Goal: Complete application form: Complete application form

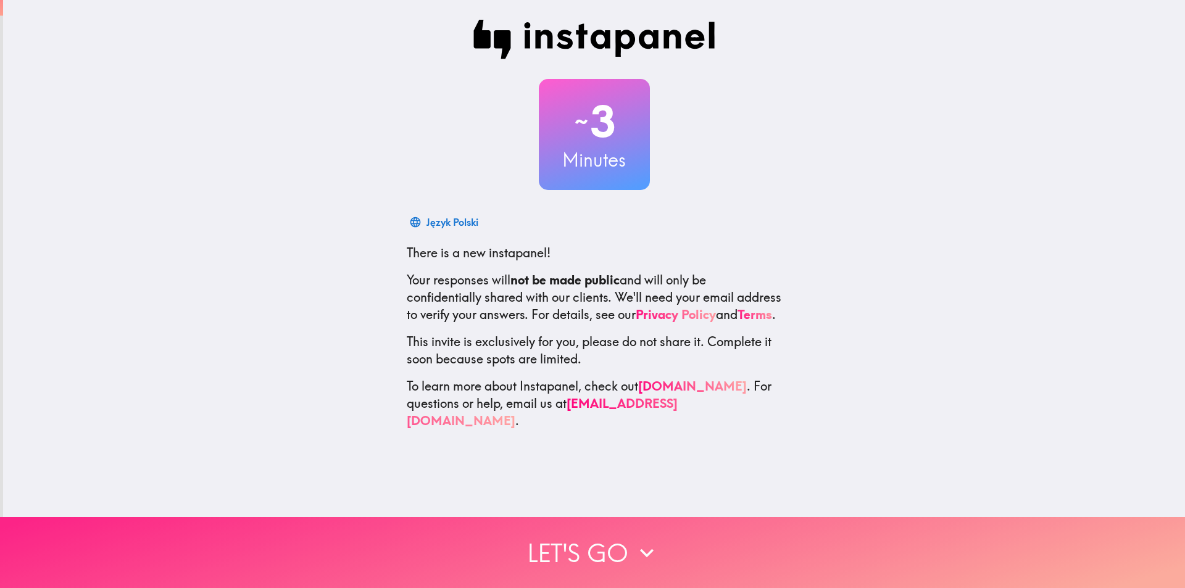
click at [648, 540] on icon "button" at bounding box center [646, 553] width 27 height 27
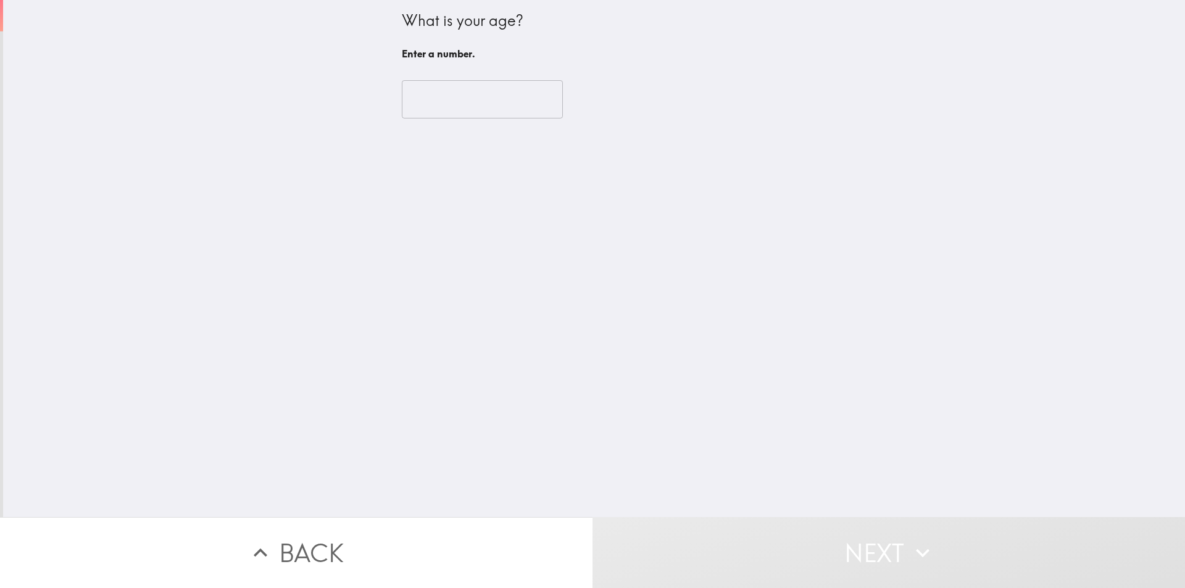
click at [465, 98] on input "number" at bounding box center [482, 99] width 161 height 38
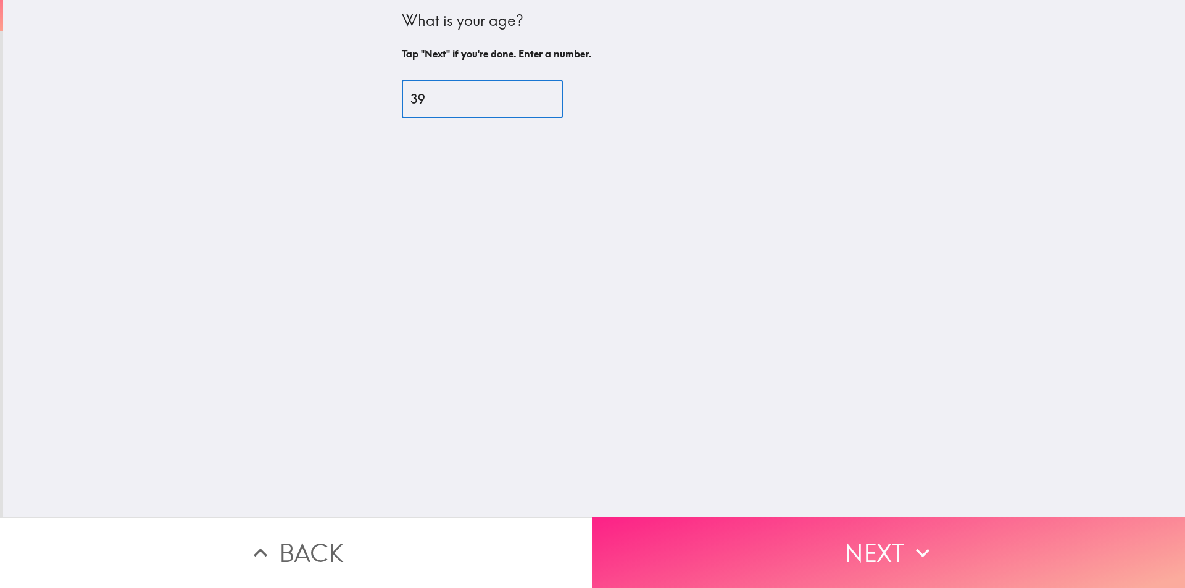
type input "39"
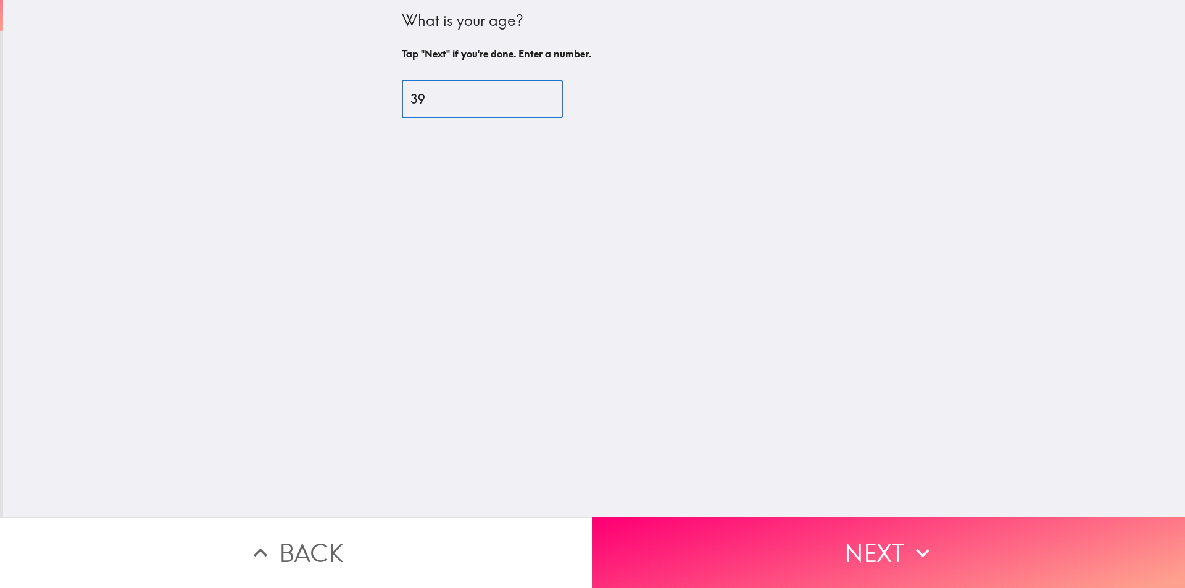
click at [811, 545] on button "Next" at bounding box center [889, 552] width 593 height 71
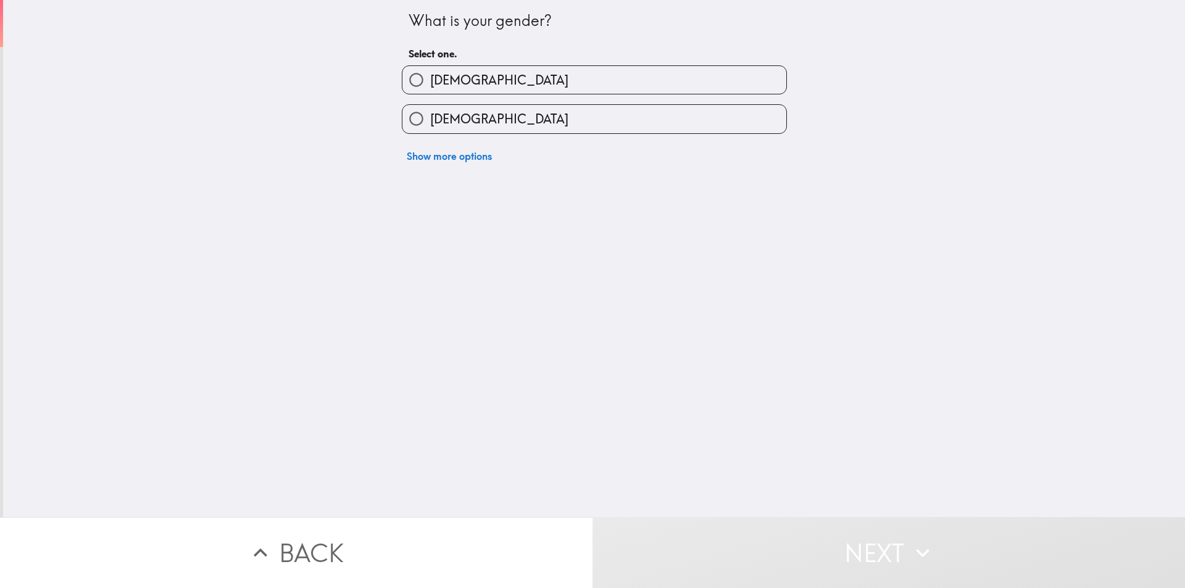
click at [414, 75] on input "[DEMOGRAPHIC_DATA]" at bounding box center [417, 80] width 28 height 28
radio input "true"
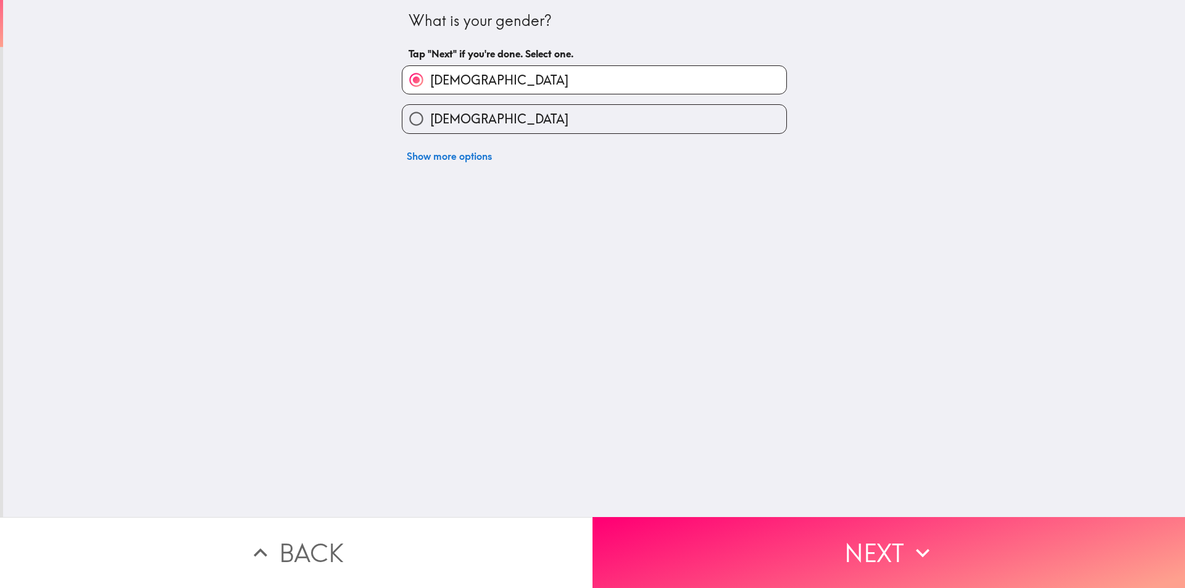
click at [866, 535] on button "Next" at bounding box center [889, 552] width 593 height 71
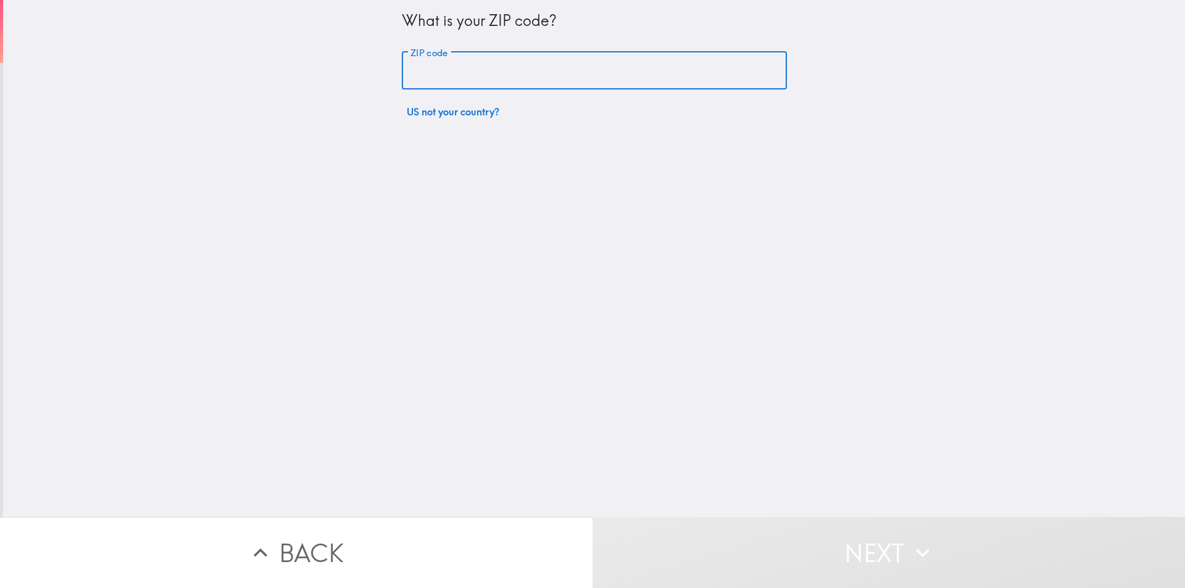
click at [489, 73] on input "ZIP code" at bounding box center [594, 71] width 385 height 38
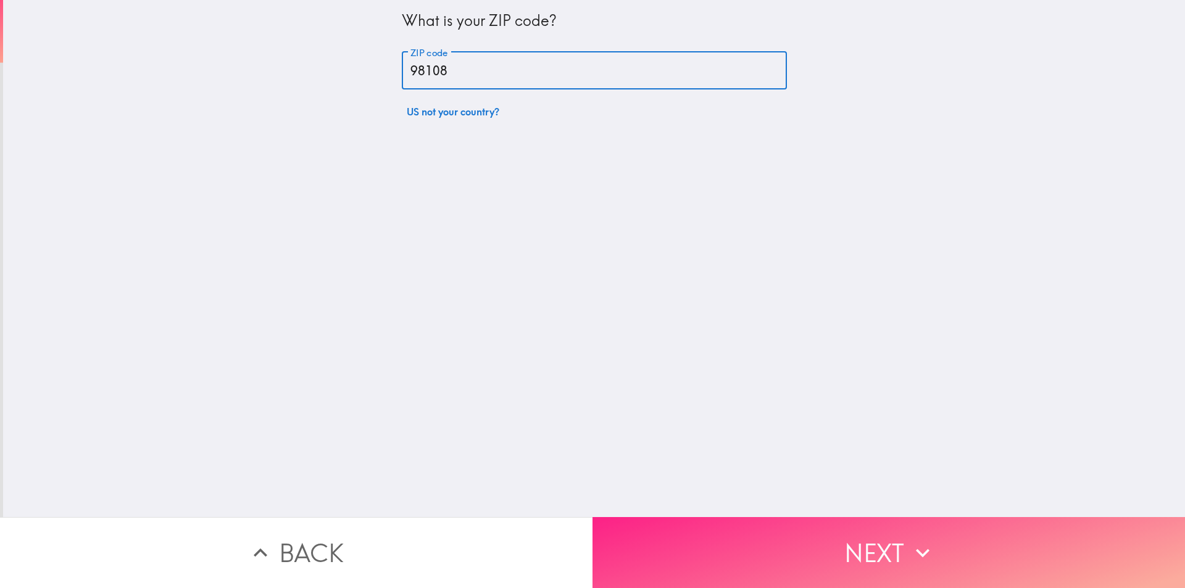
type input "98108"
click at [825, 577] on button "Next" at bounding box center [889, 552] width 593 height 71
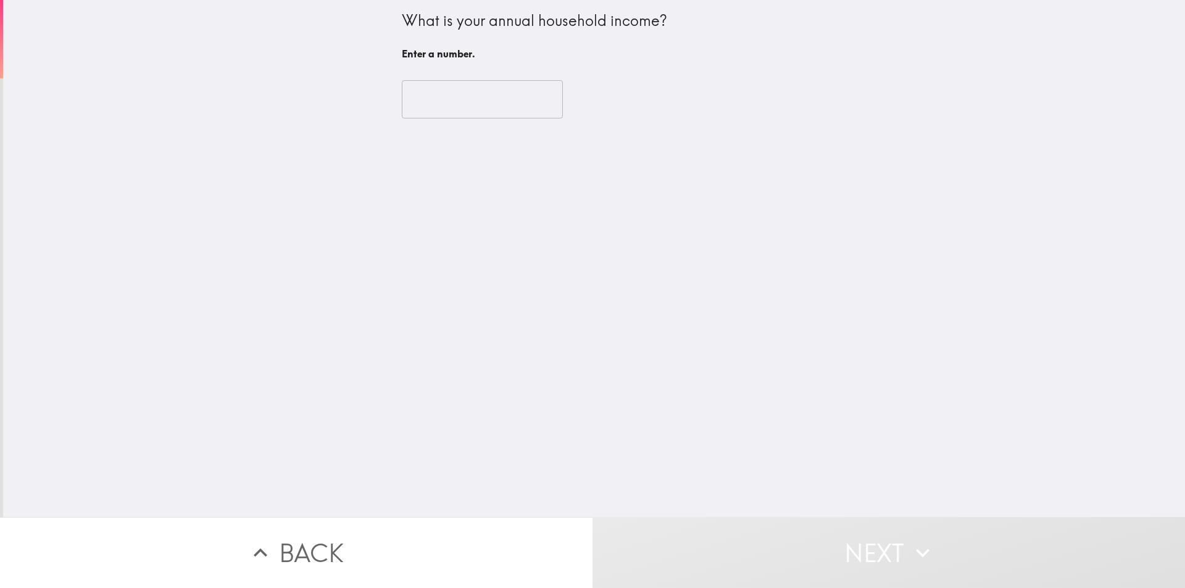
click at [441, 101] on input "number" at bounding box center [482, 99] width 161 height 38
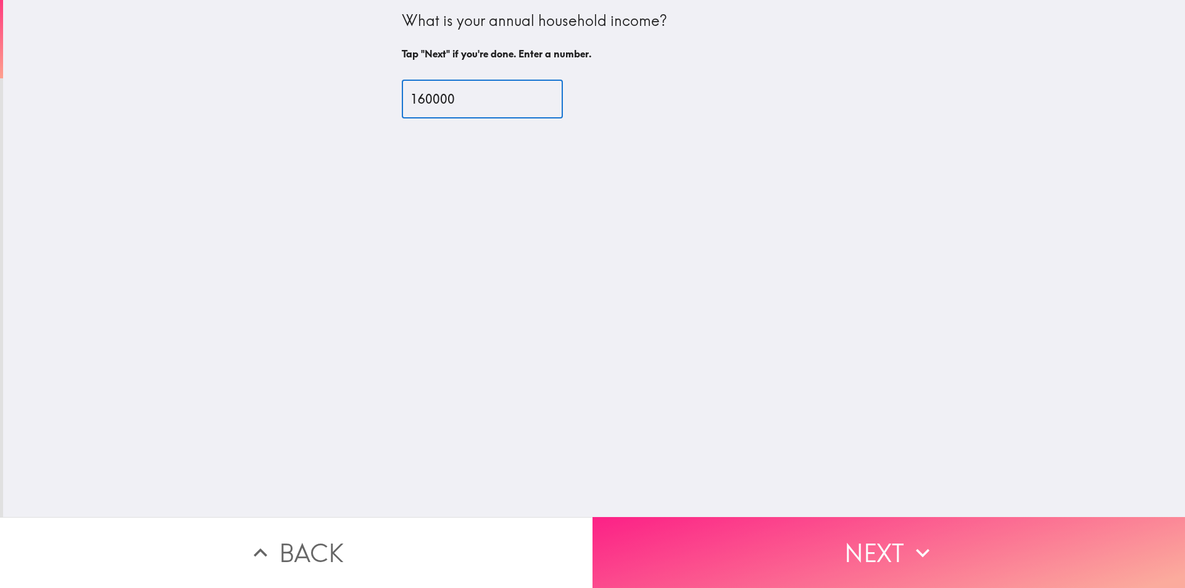
type input "160000"
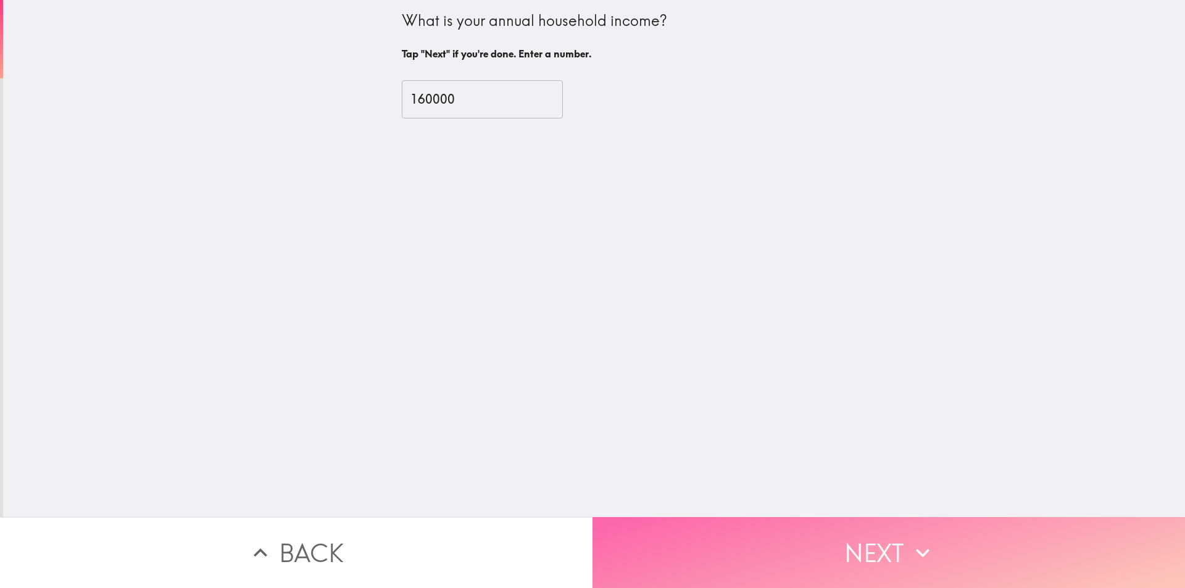
click at [935, 546] on button "Next" at bounding box center [889, 552] width 593 height 71
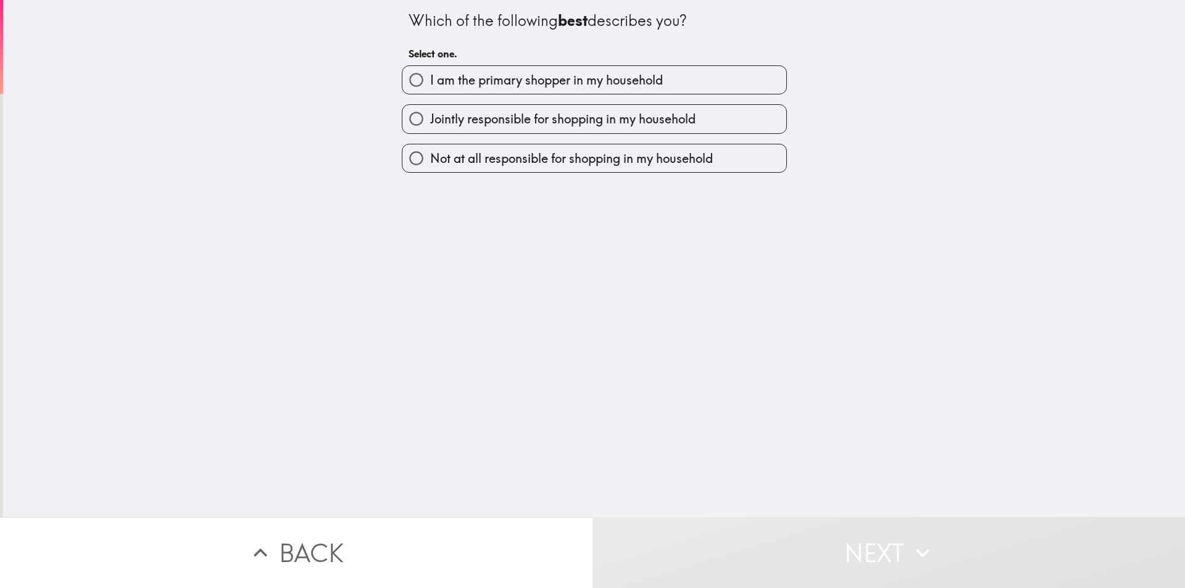
click at [460, 77] on span "I am the primary shopper in my household" at bounding box center [546, 80] width 233 height 17
click at [430, 77] on input "I am the primary shopper in my household" at bounding box center [417, 80] width 28 height 28
radio input "true"
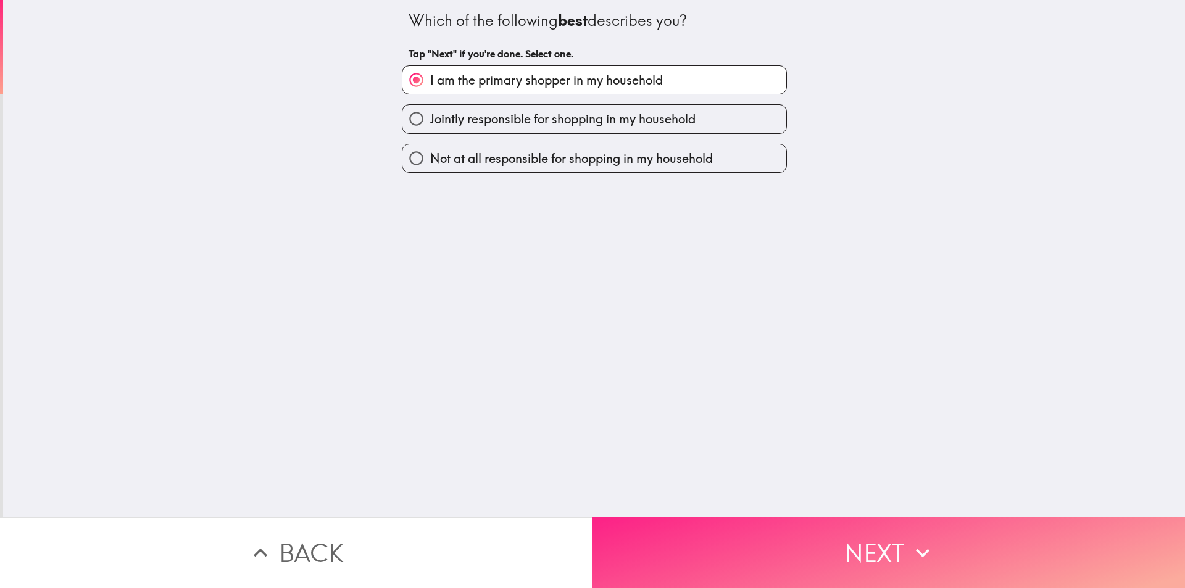
click at [811, 524] on button "Next" at bounding box center [889, 552] width 593 height 71
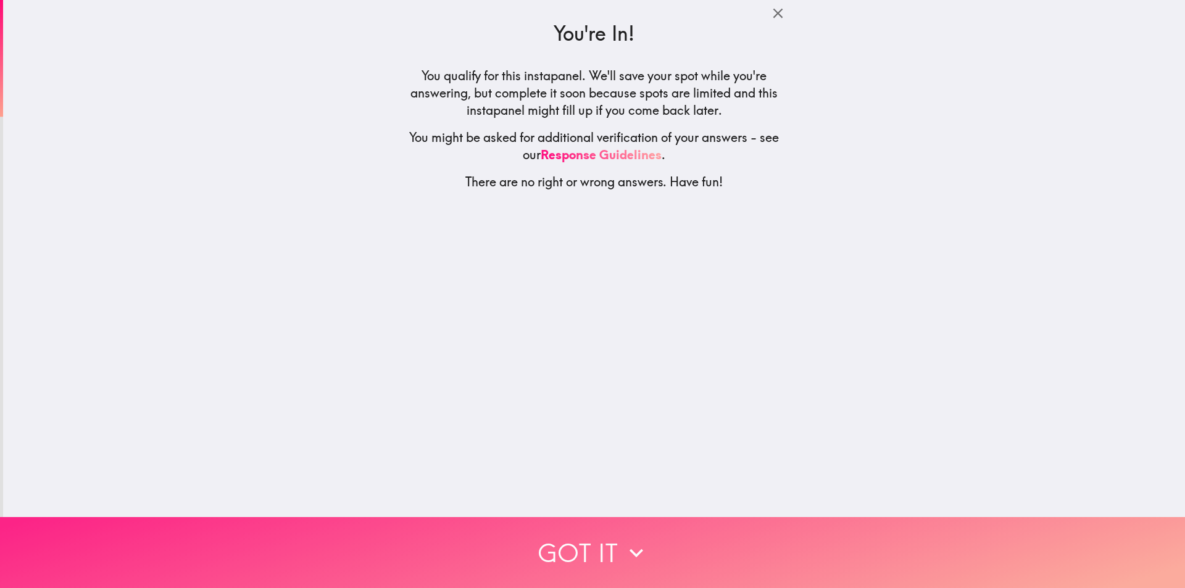
click at [670, 541] on button "Got it" at bounding box center [592, 552] width 1185 height 71
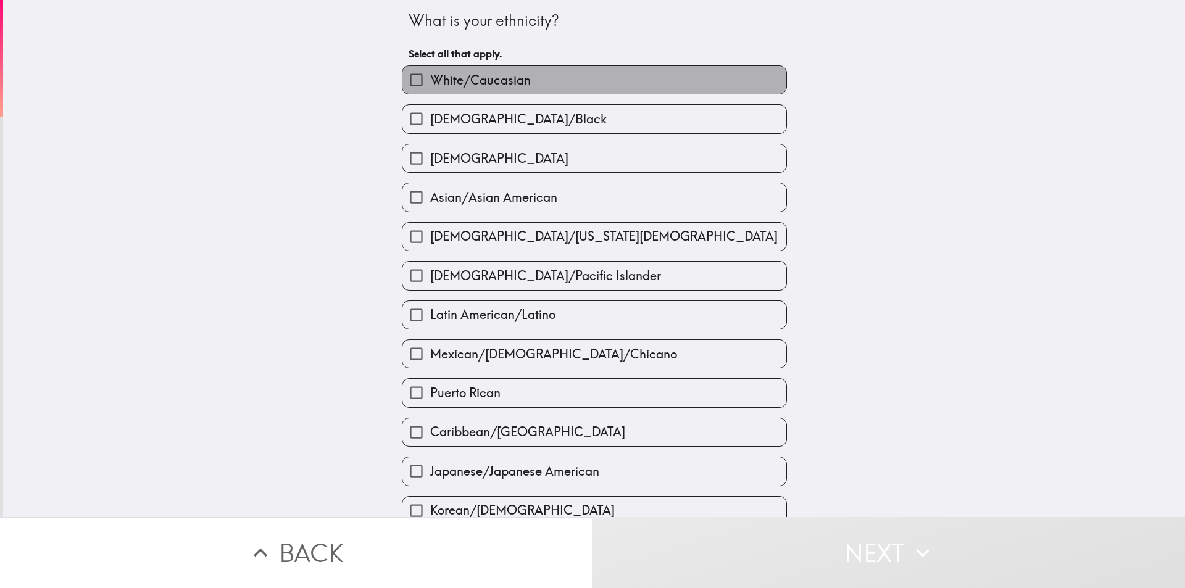
click at [457, 77] on span "White/Caucasian" at bounding box center [480, 80] width 101 height 17
click at [430, 77] on input "White/Caucasian" at bounding box center [417, 80] width 28 height 28
checkbox input "true"
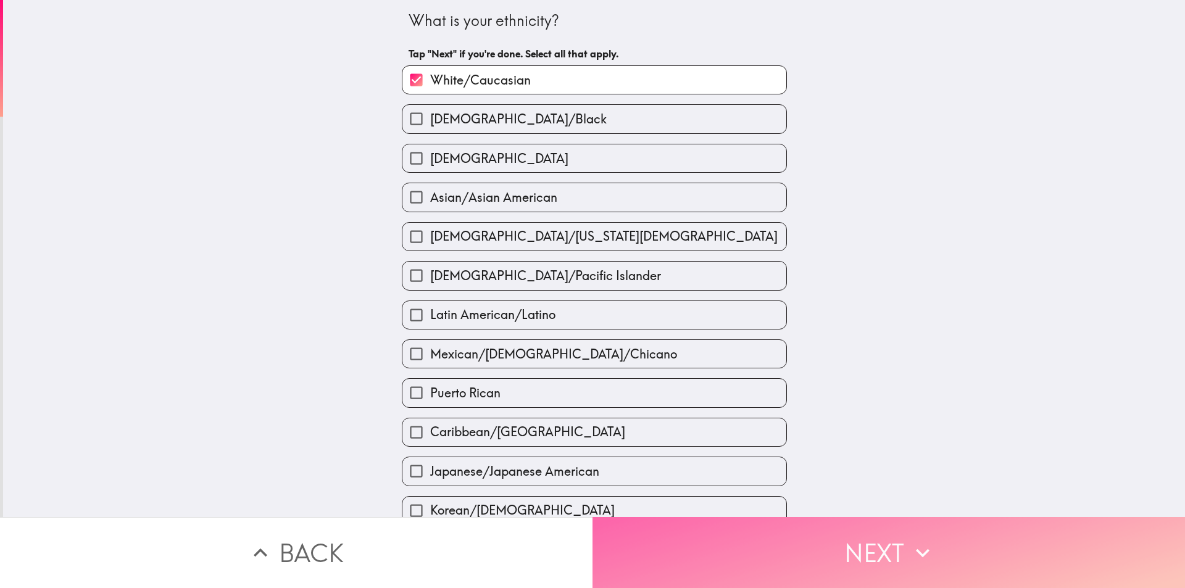
click at [877, 541] on button "Next" at bounding box center [889, 552] width 593 height 71
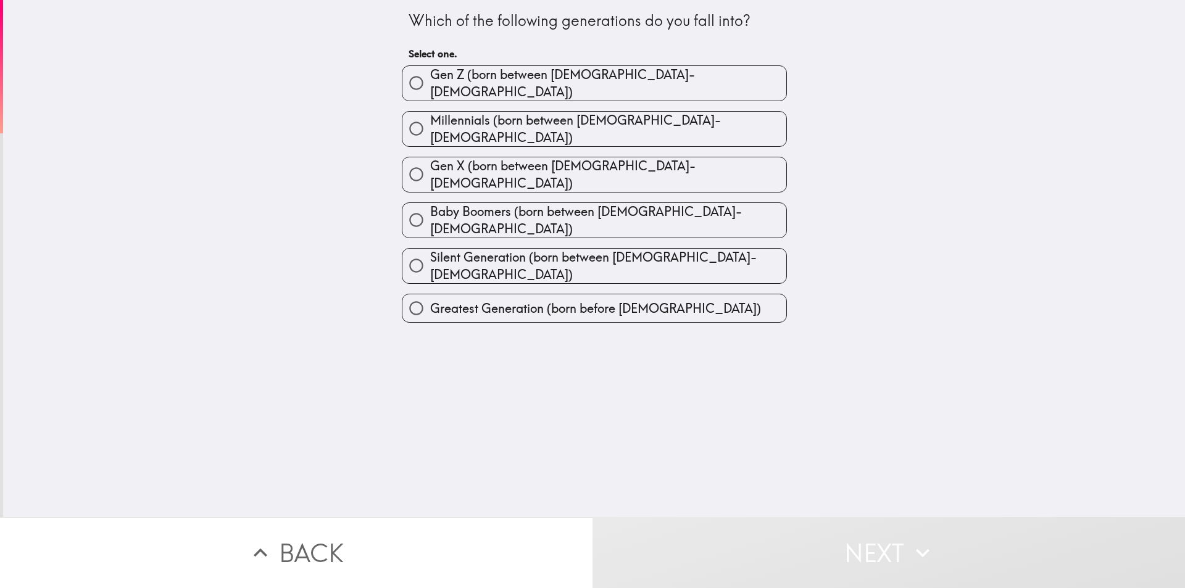
click at [501, 19] on div "Which of the following generations do you fall into?" at bounding box center [595, 20] width 372 height 21
click at [544, 24] on div "Which of the following generations do you fall into?" at bounding box center [595, 20] width 372 height 21
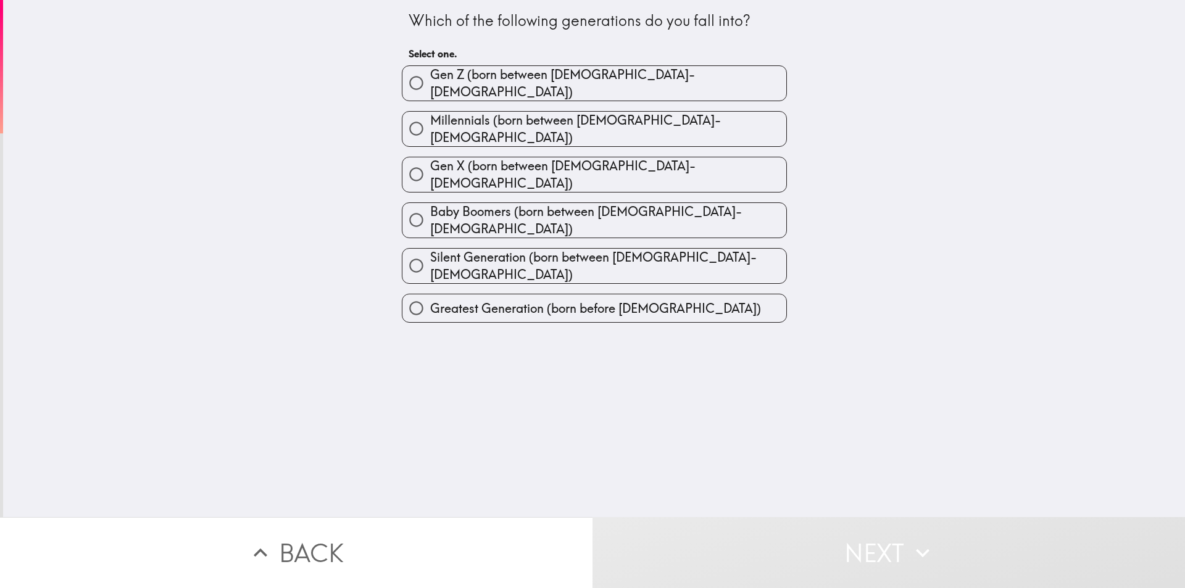
click at [544, 23] on div "Which of the following generations do you fall into?" at bounding box center [595, 20] width 372 height 21
click at [565, 25] on div at bounding box center [595, 25] width 372 height 1
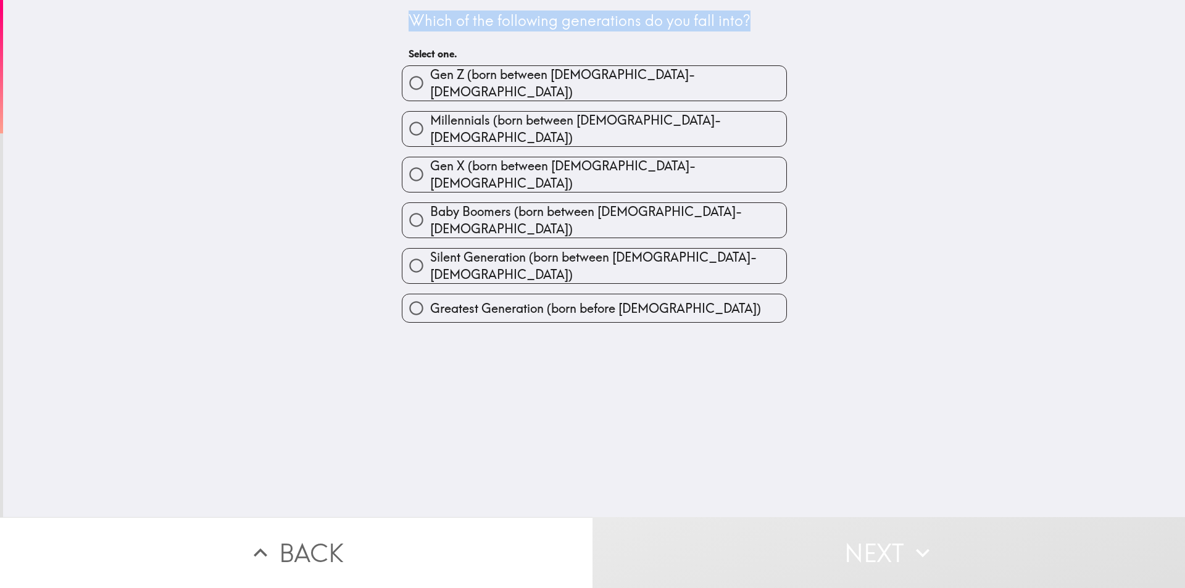
click at [565, 24] on div "Which of the following generations do you fall into?" at bounding box center [595, 20] width 372 height 21
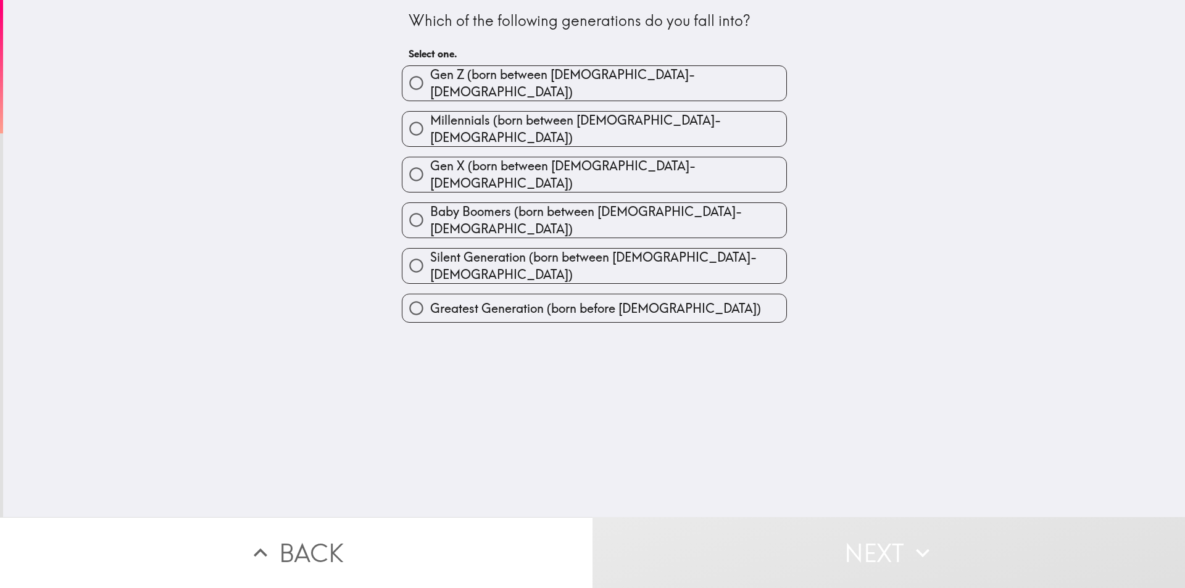
click at [630, 332] on div "Which of the following generations do you fall into? Select one. [PERSON_NAME] …" at bounding box center [594, 258] width 1182 height 517
click at [495, 122] on span "button" at bounding box center [595, 129] width 384 height 35
click at [405, 122] on input "Millennials (born between [DEMOGRAPHIC_DATA]-[DEMOGRAPHIC_DATA])" at bounding box center [417, 129] width 28 height 28
radio input "true"
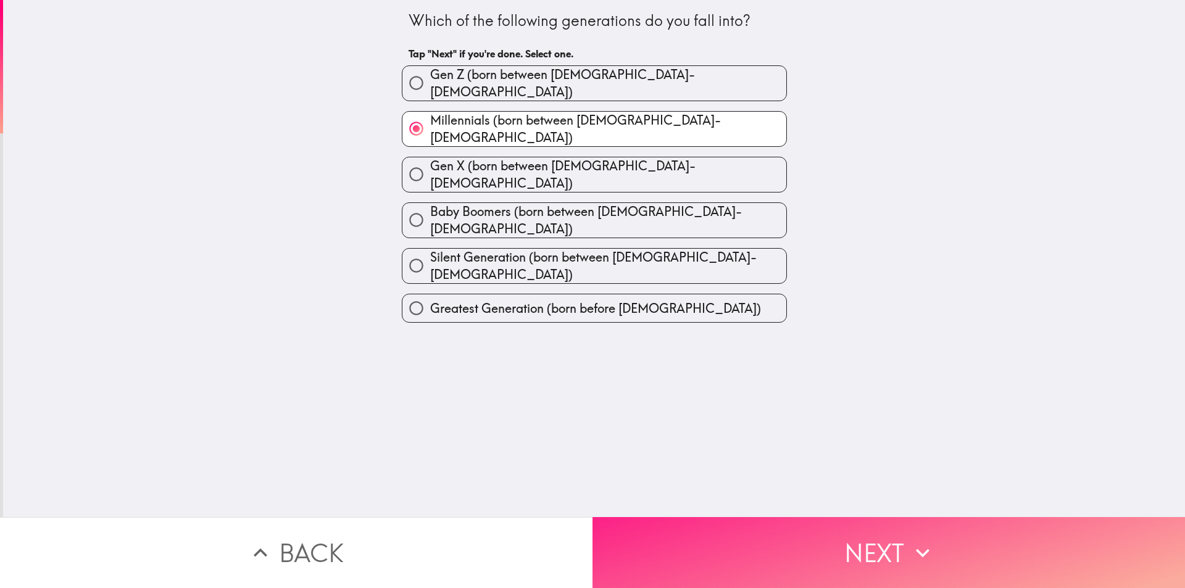
click at [887, 553] on span "button" at bounding box center [889, 552] width 593 height 71
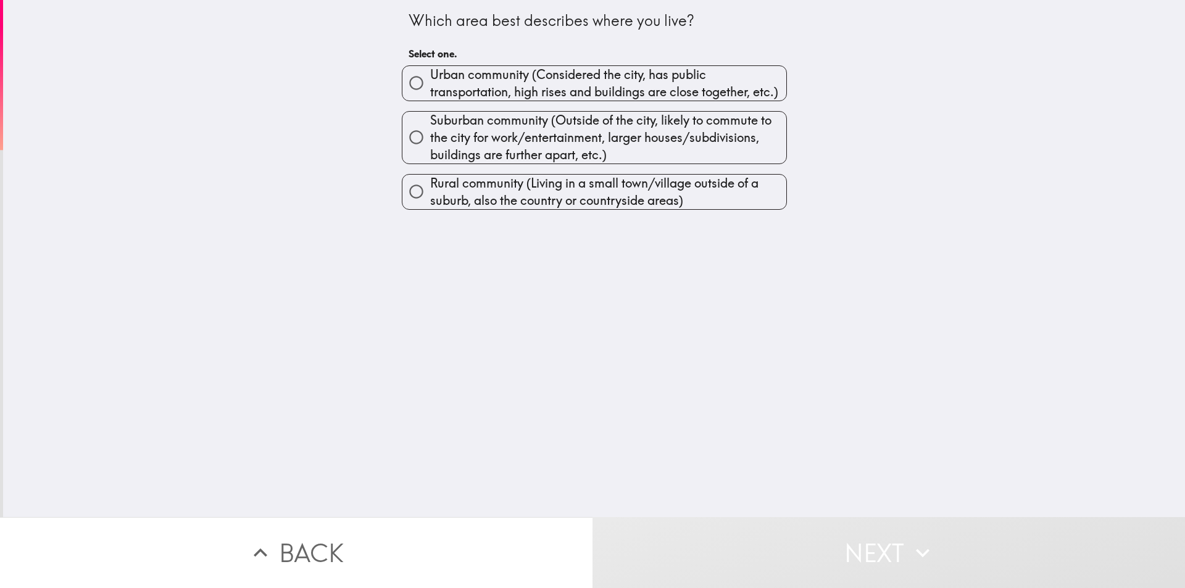
click at [464, 83] on span "button" at bounding box center [595, 83] width 384 height 35
click at [403, 85] on input "Urban community (Considered the city, has public transportation, high rises and…" at bounding box center [417, 83] width 28 height 28
radio input "true"
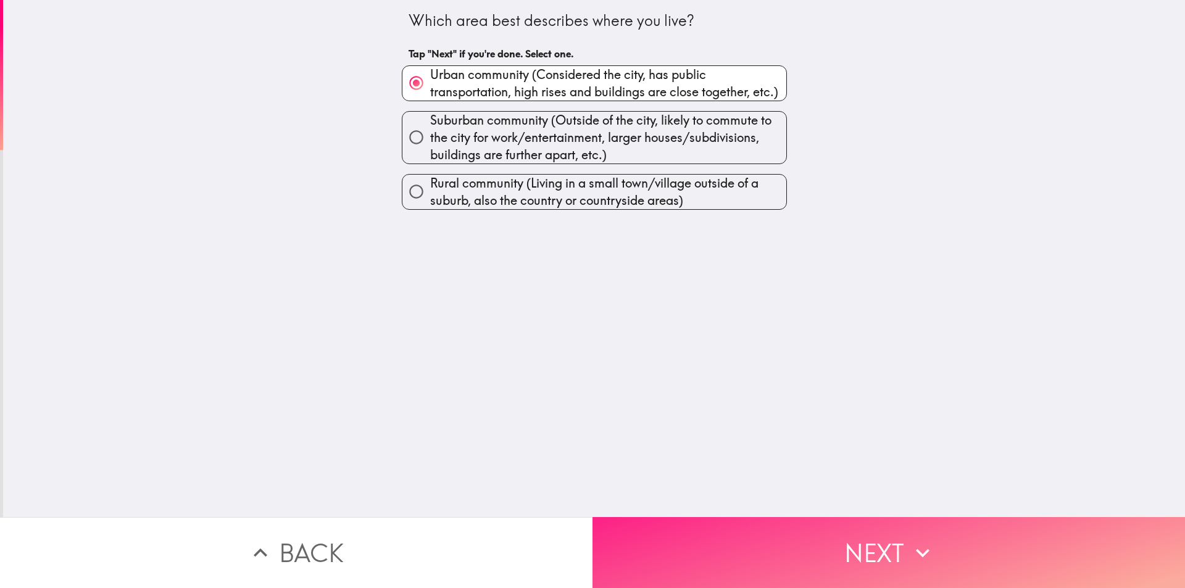
click at [774, 544] on span "button" at bounding box center [889, 552] width 593 height 71
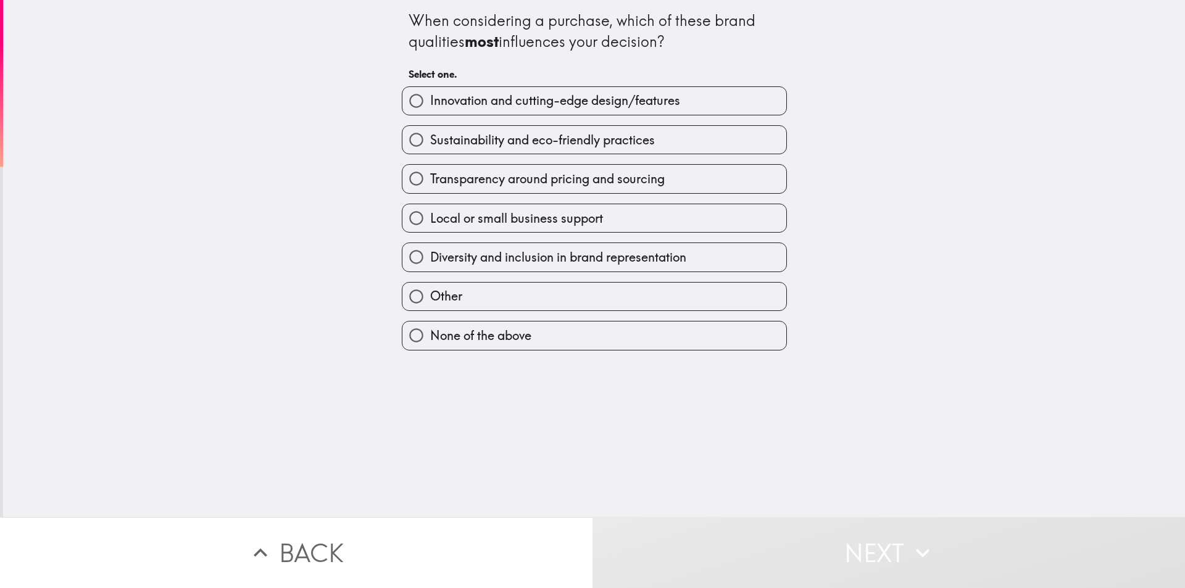
click at [404, 253] on input "Diversity and inclusion in brand representation" at bounding box center [417, 257] width 28 height 28
radio input "true"
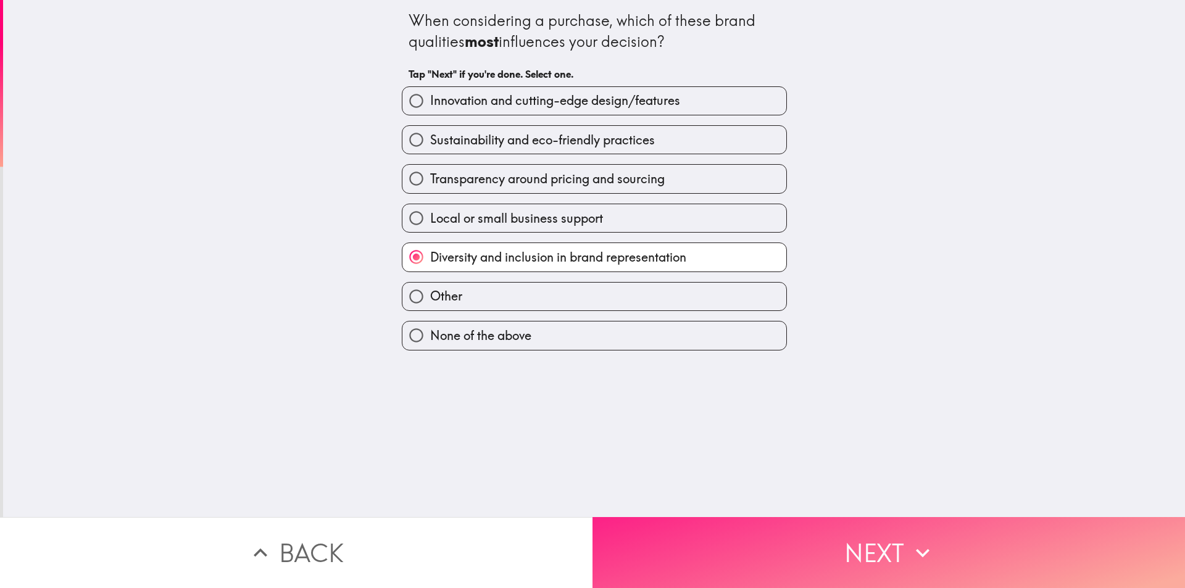
click at [770, 547] on span "button" at bounding box center [889, 552] width 593 height 71
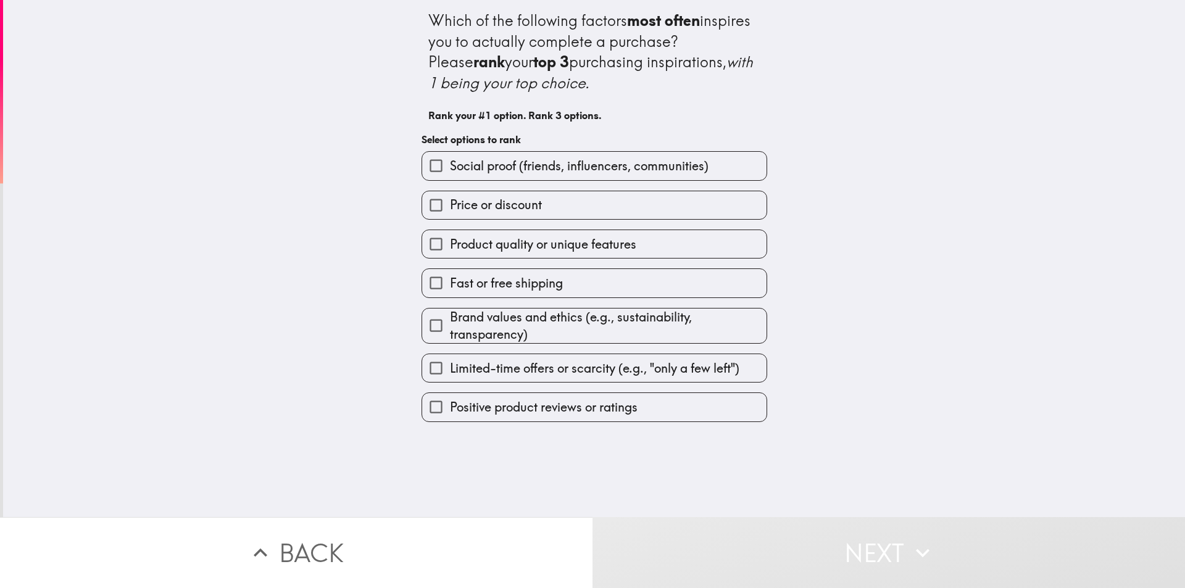
click at [422, 238] on input "Product quality or unique features" at bounding box center [436, 244] width 28 height 28
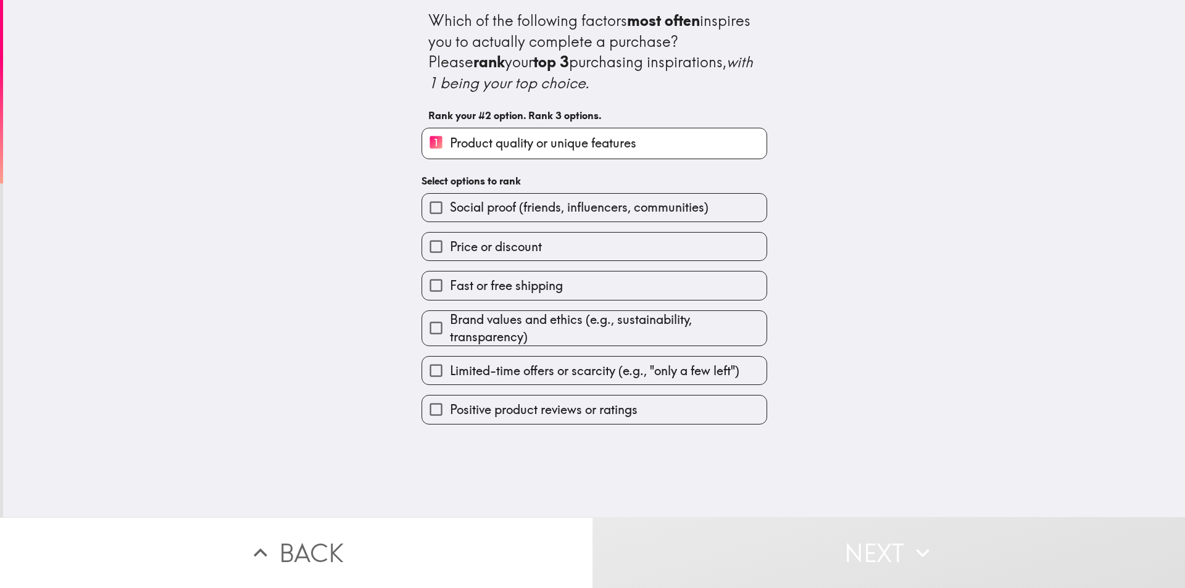
click at [430, 328] on input "Brand values and ethics (e.g., sustainability, transparency)" at bounding box center [436, 328] width 28 height 28
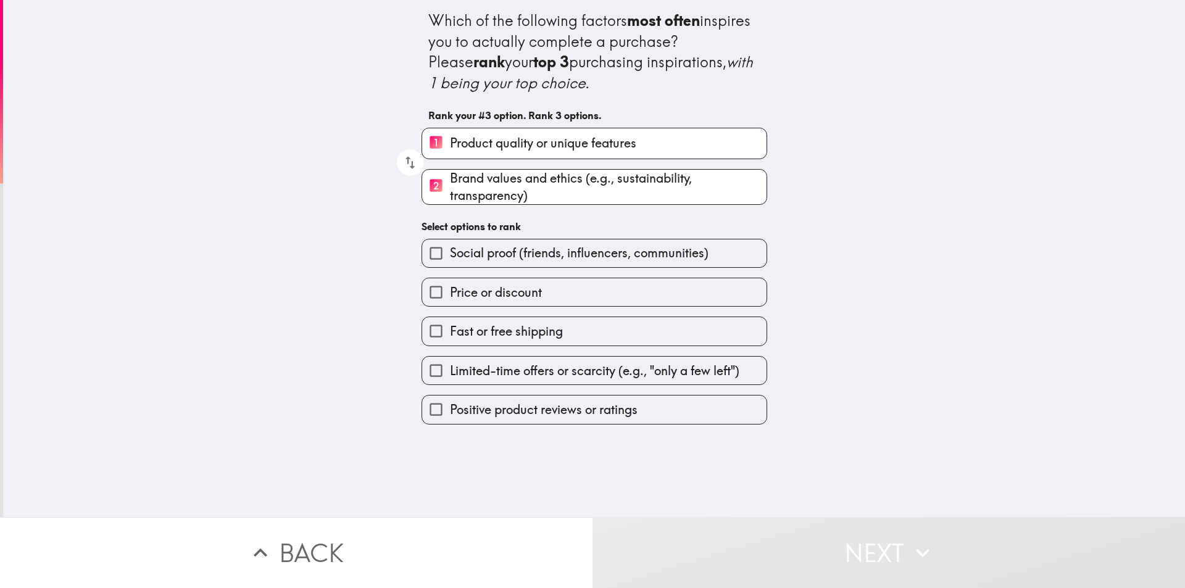
drag, startPoint x: 428, startPoint y: 364, endPoint x: 435, endPoint y: 367, distance: 7.5
click at [428, 364] on input "Limited-time offers or scarcity (e.g., "only a few left")" at bounding box center [436, 371] width 28 height 28
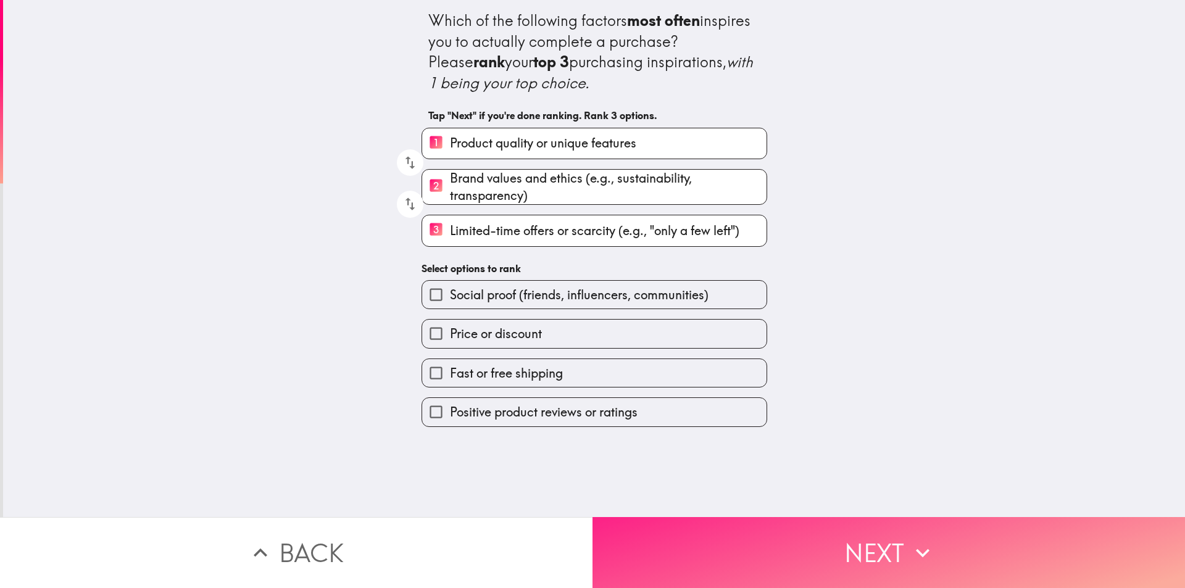
click at [766, 548] on span "button" at bounding box center [889, 552] width 593 height 71
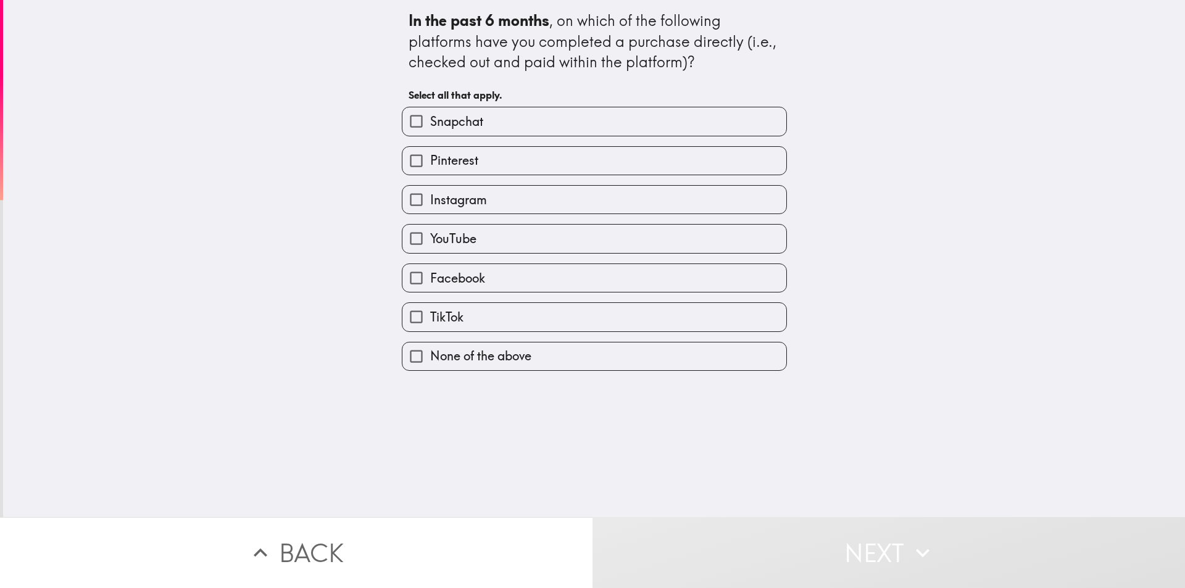
drag, startPoint x: 406, startPoint y: 198, endPoint x: 406, endPoint y: 241, distance: 43.2
click at [406, 199] on input "Instagram" at bounding box center [417, 200] width 28 height 28
checkbox input "true"
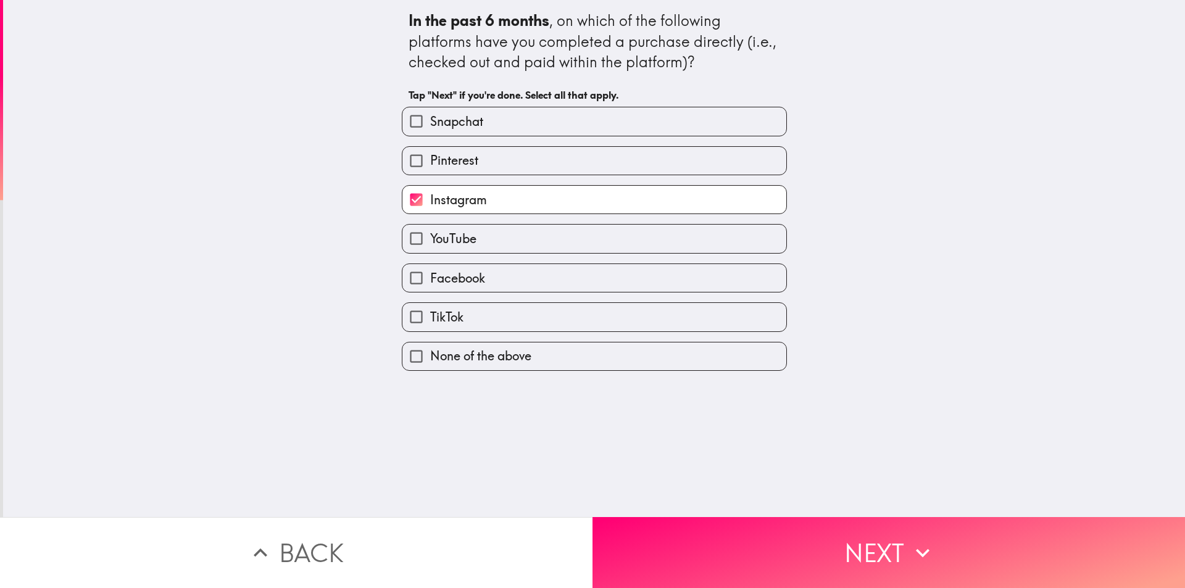
click at [404, 244] on input "YouTube" at bounding box center [417, 239] width 28 height 28
checkbox input "true"
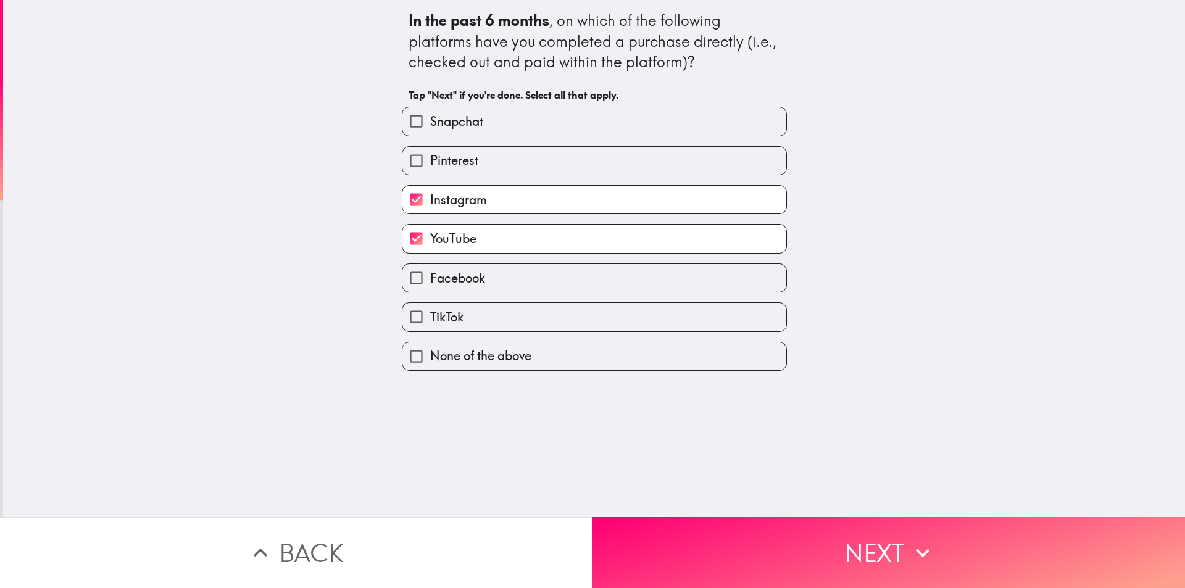
click at [403, 278] on input "Facebook" at bounding box center [417, 278] width 28 height 28
checkbox input "true"
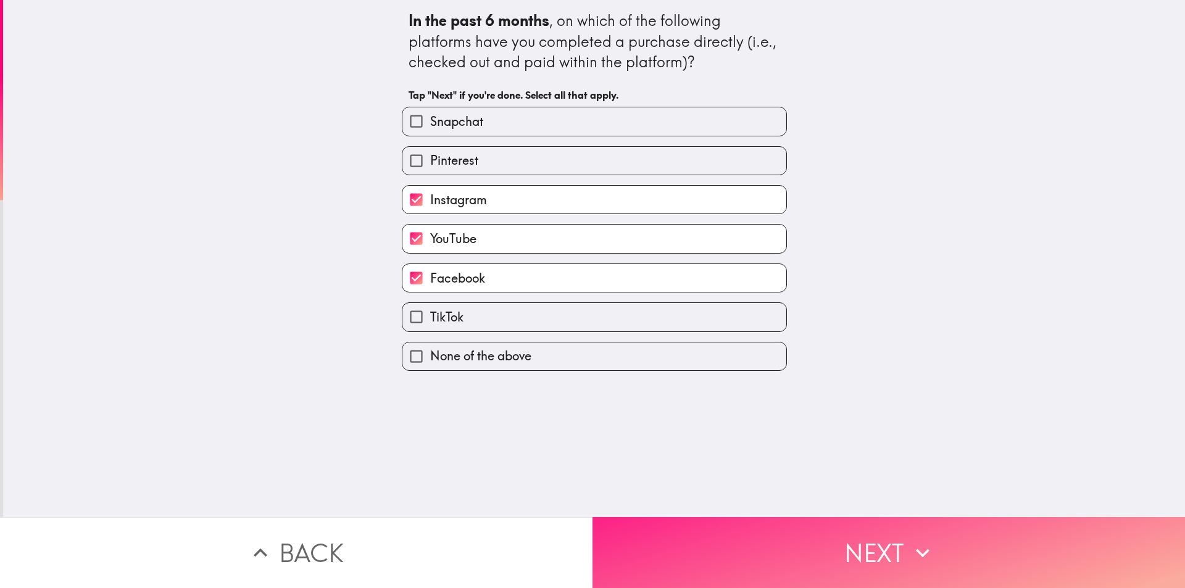
click at [728, 530] on span "button" at bounding box center [889, 552] width 593 height 71
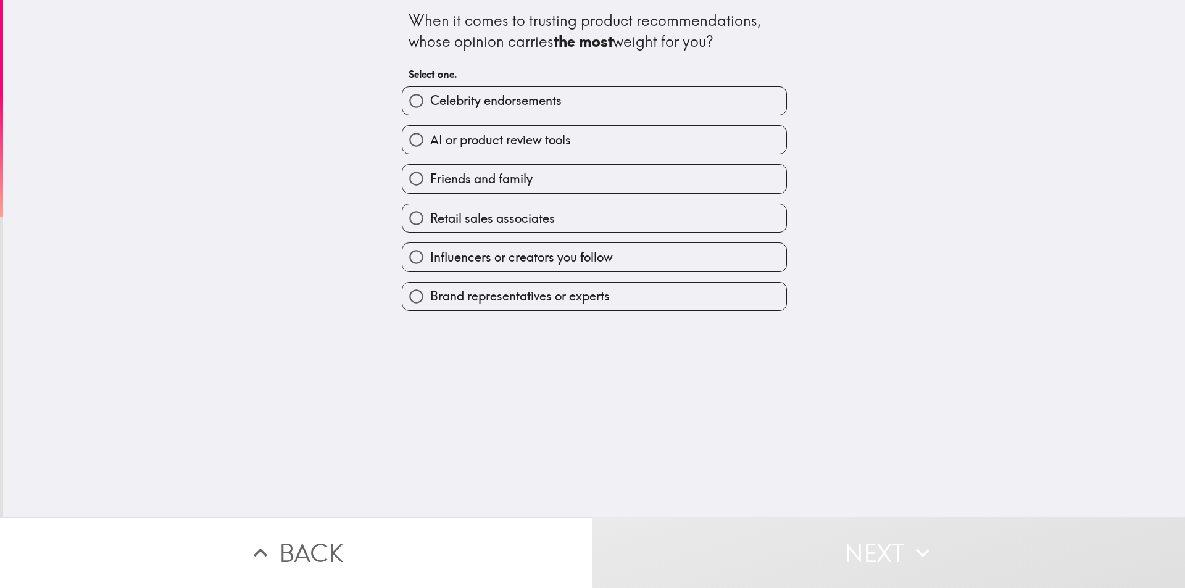
click at [410, 141] on input "AI or product review tools" at bounding box center [417, 140] width 28 height 28
radio input "true"
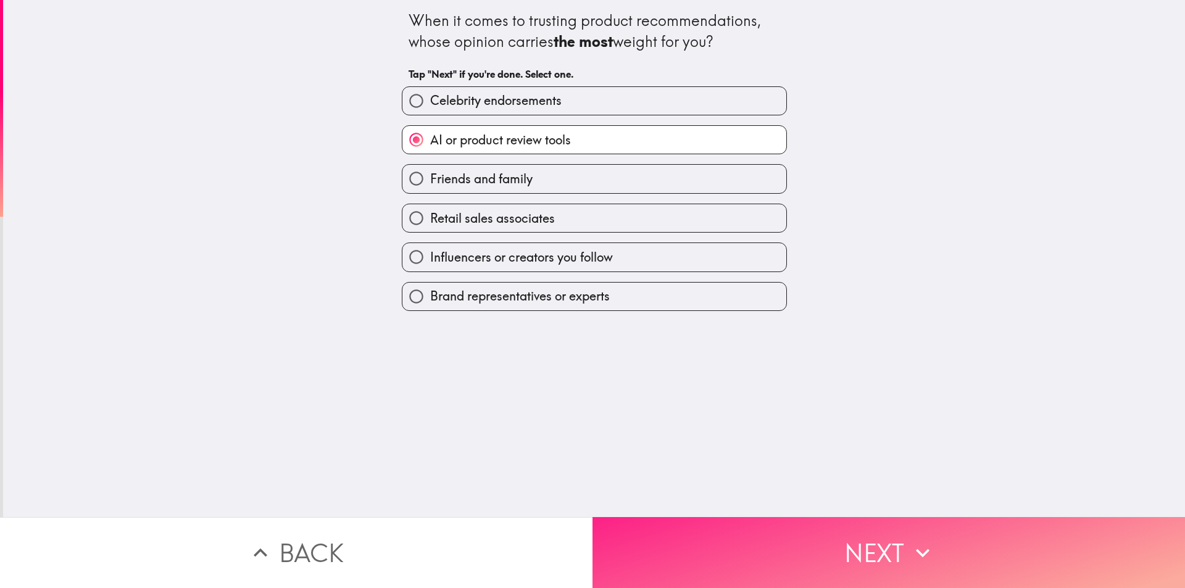
click at [762, 548] on span "button" at bounding box center [889, 552] width 593 height 71
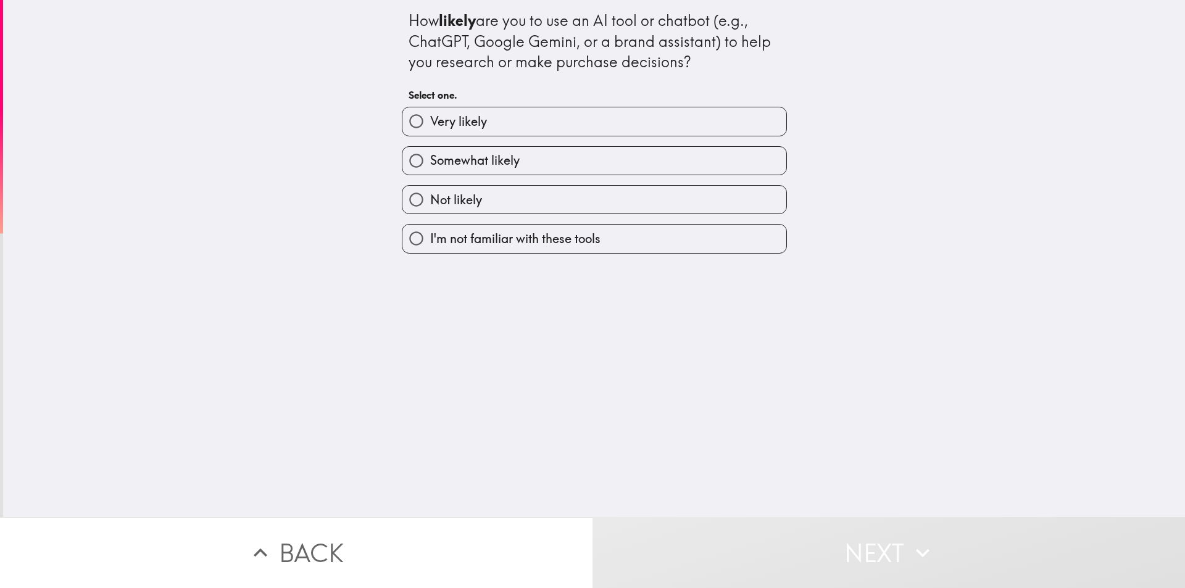
click at [467, 159] on span "button" at bounding box center [595, 161] width 384 height 28
click at [406, 165] on input "Somewhat likely" at bounding box center [417, 161] width 28 height 28
radio input "true"
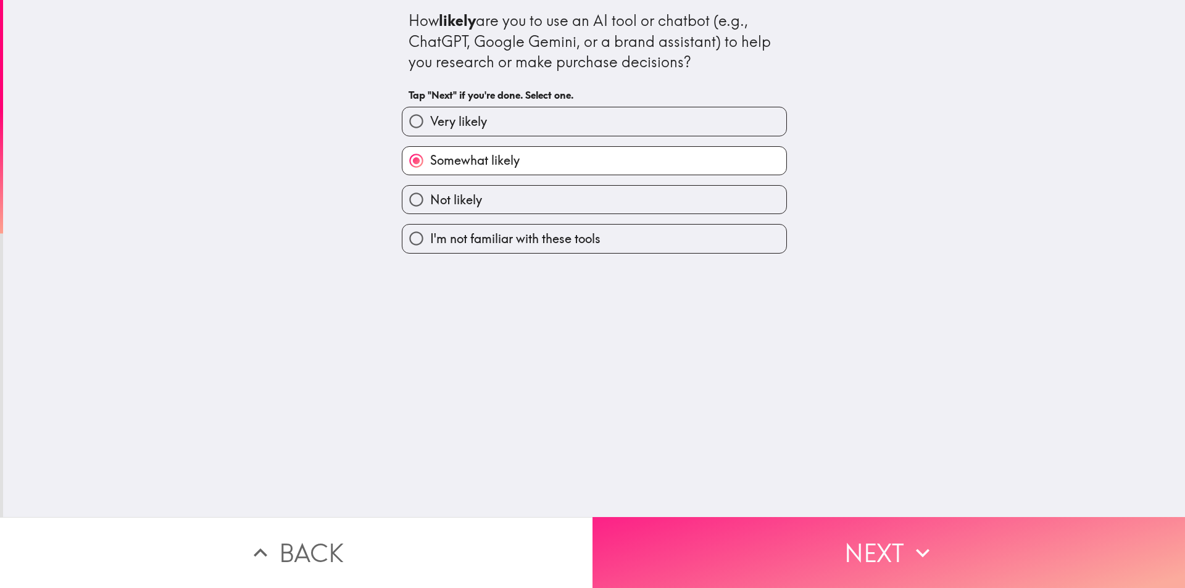
click at [817, 543] on span "button" at bounding box center [889, 552] width 593 height 71
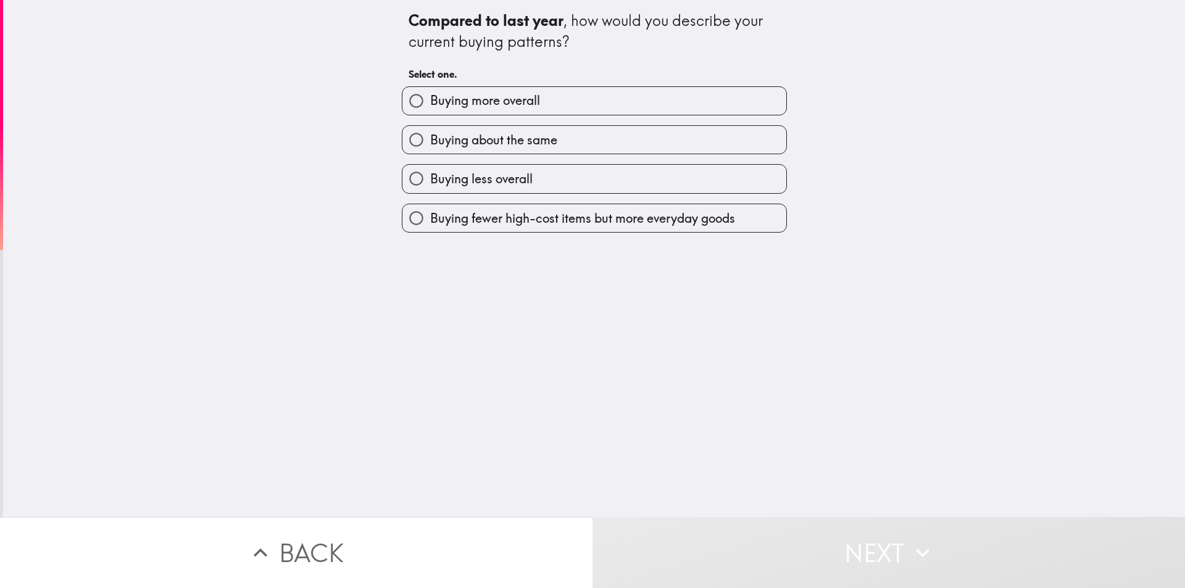
click at [485, 143] on span "button" at bounding box center [595, 140] width 384 height 28
click at [406, 142] on input "Buying about the same" at bounding box center [417, 140] width 28 height 28
radio input "true"
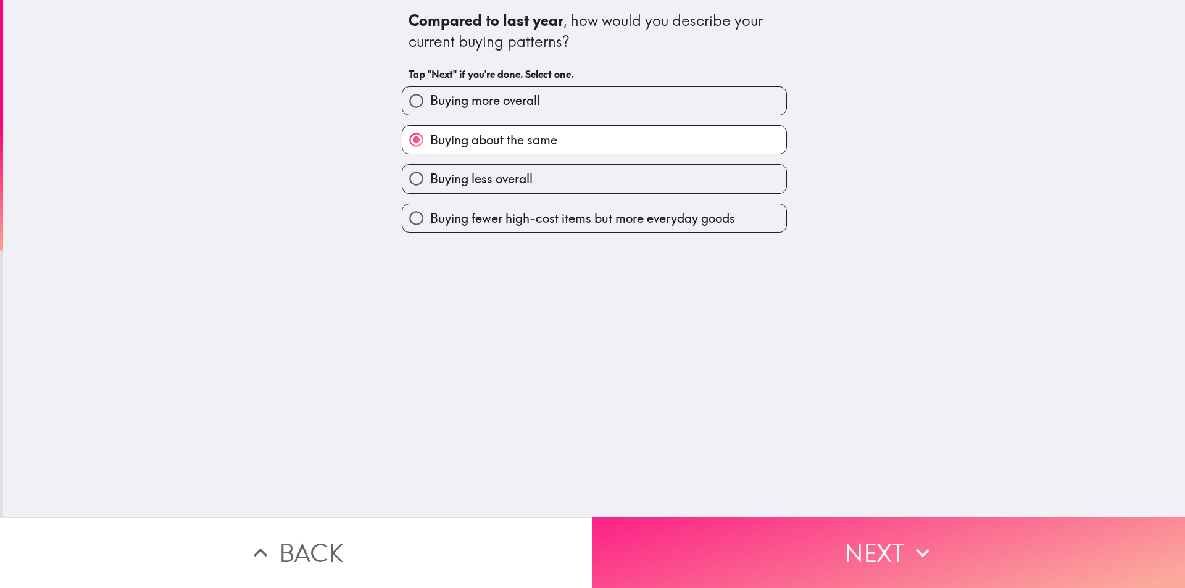
click at [796, 528] on span "button" at bounding box center [889, 552] width 593 height 71
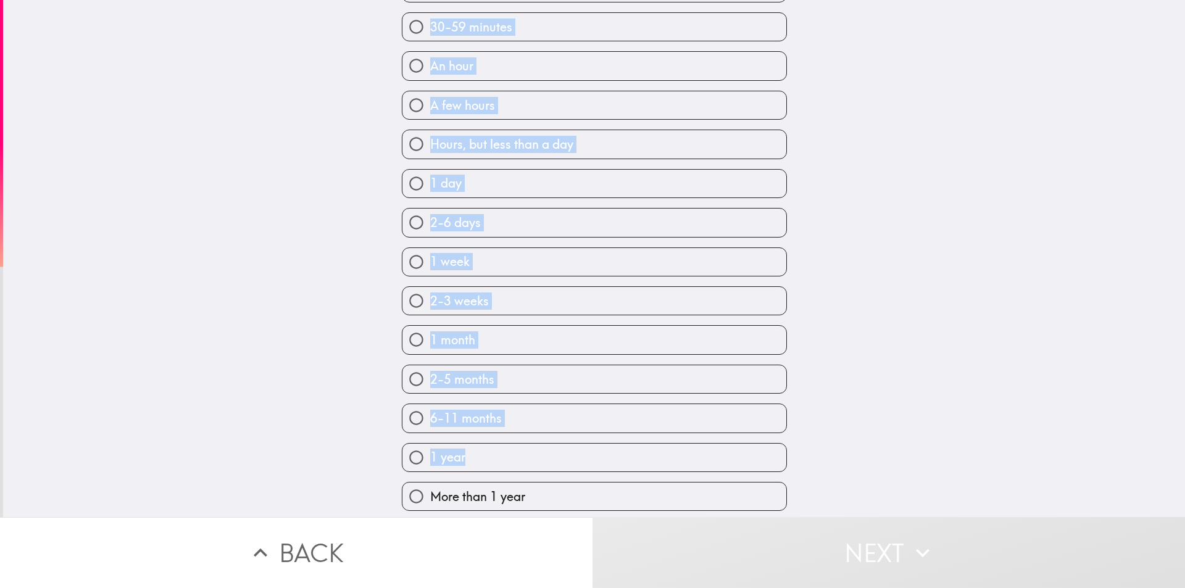
scroll to position [156, 0]
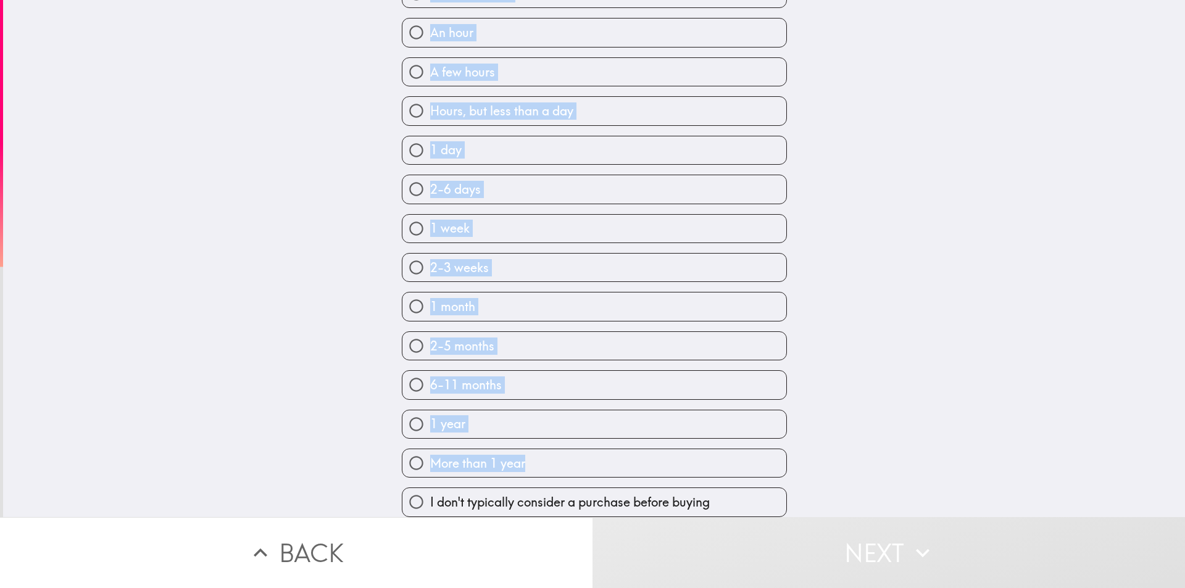
drag, startPoint x: 389, startPoint y: 10, endPoint x: 526, endPoint y: 466, distance: 475.8
click at [526, 371] on div "How long do you typically consider a purchase before buying? Select one. A few …" at bounding box center [594, 112] width 1182 height 517
click at [316, 440] on div "How long do you typically consider a purchase before buying? Select one. A few …" at bounding box center [594, 258] width 1182 height 517
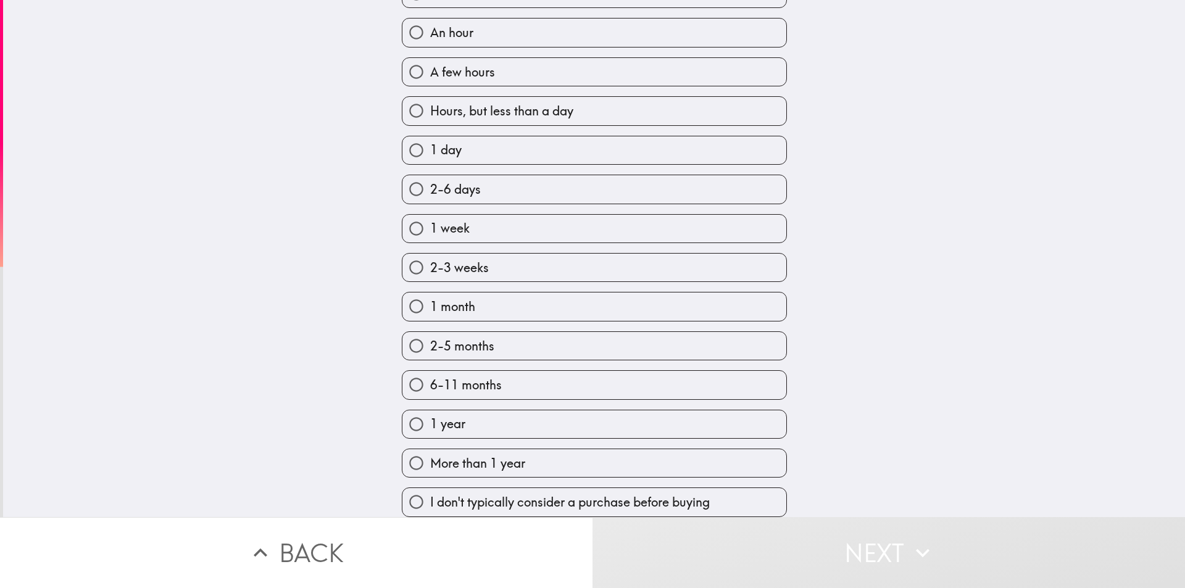
scroll to position [0, 0]
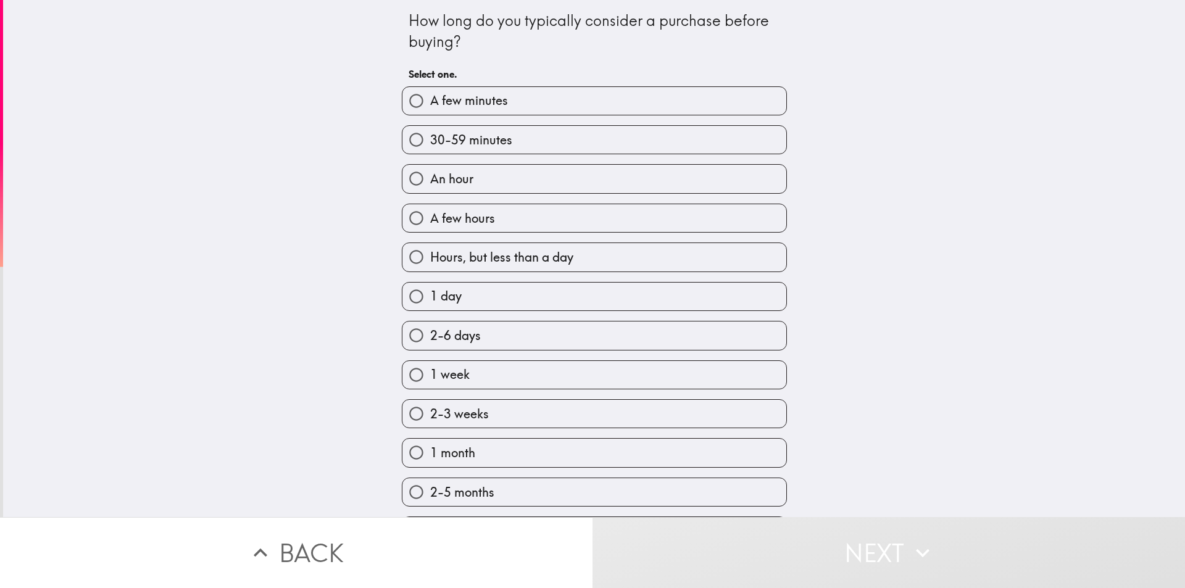
click at [467, 339] on span "button" at bounding box center [595, 336] width 384 height 28
click at [406, 335] on input "2-6 days" at bounding box center [417, 336] width 28 height 28
radio input "true"
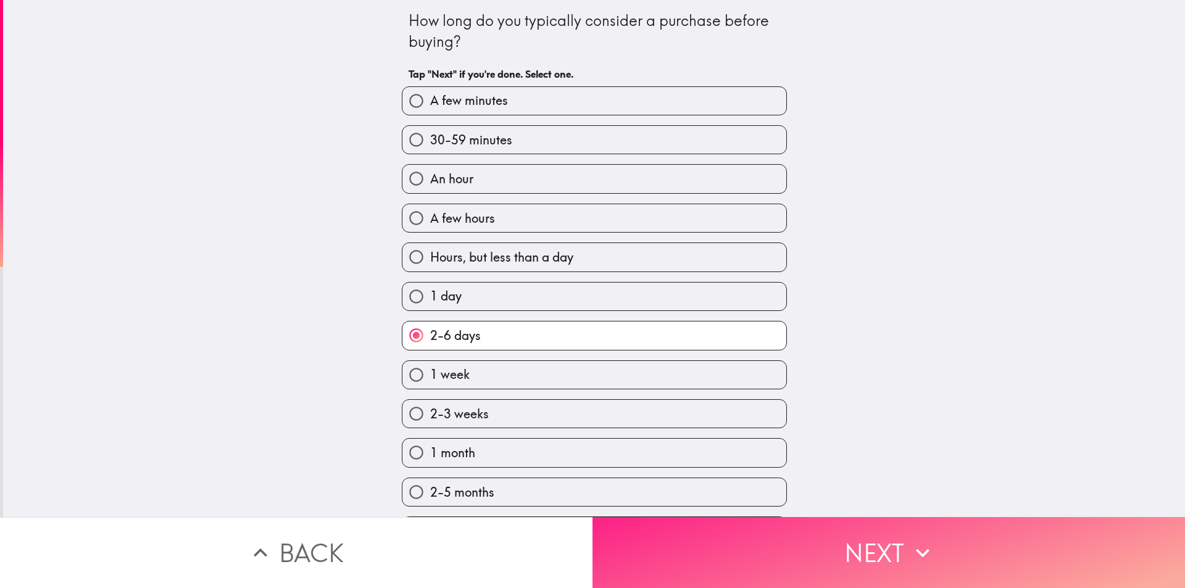
click at [802, 530] on span "button" at bounding box center [889, 552] width 593 height 71
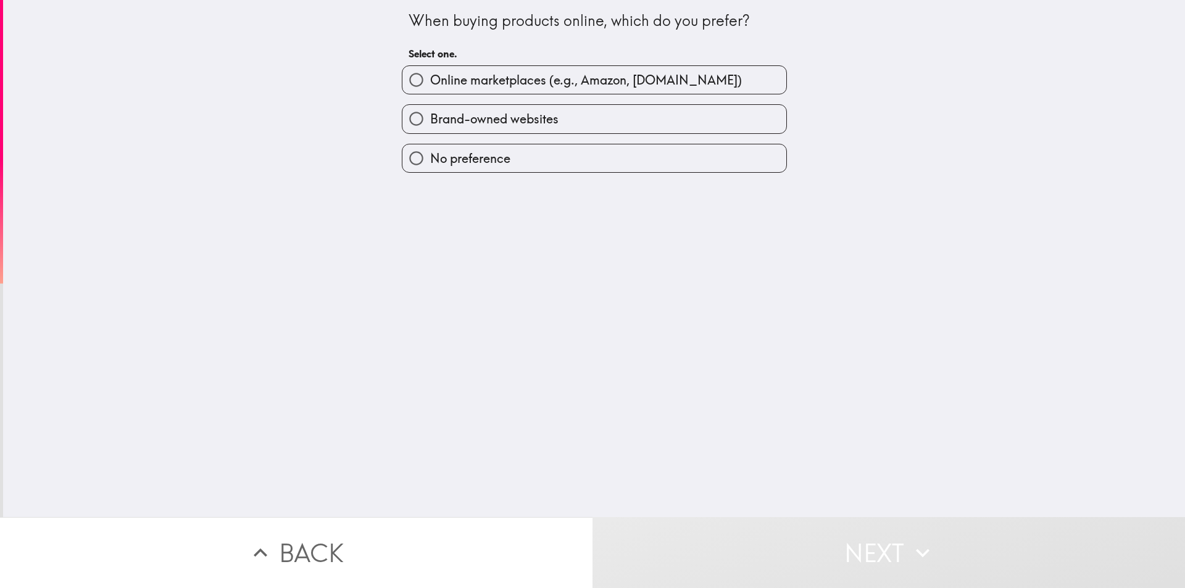
click at [410, 74] on input "Online marketplaces (e.g., Amazon, [DOMAIN_NAME])" at bounding box center [417, 80] width 28 height 28
radio input "true"
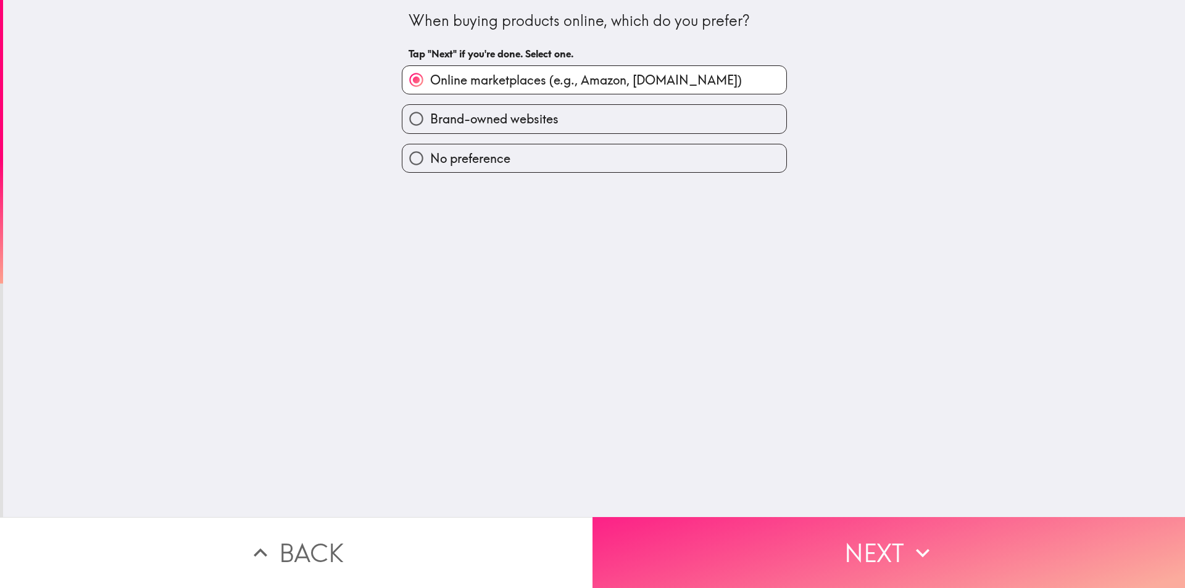
click at [782, 537] on span "button" at bounding box center [889, 552] width 593 height 71
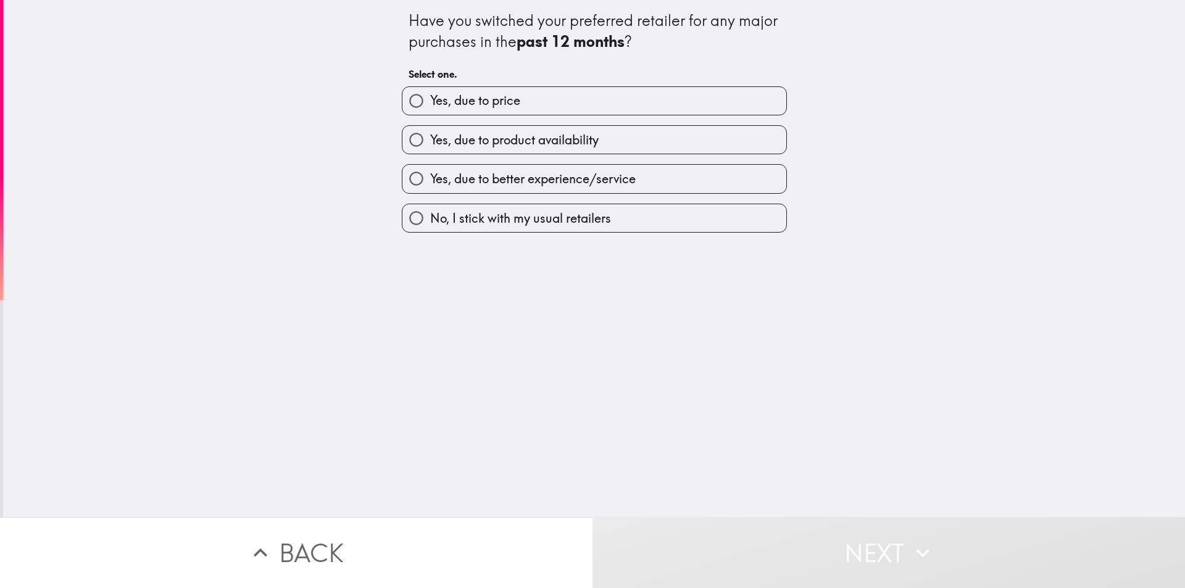
click at [407, 140] on input "Yes, due to product availability" at bounding box center [417, 140] width 28 height 28
radio input "true"
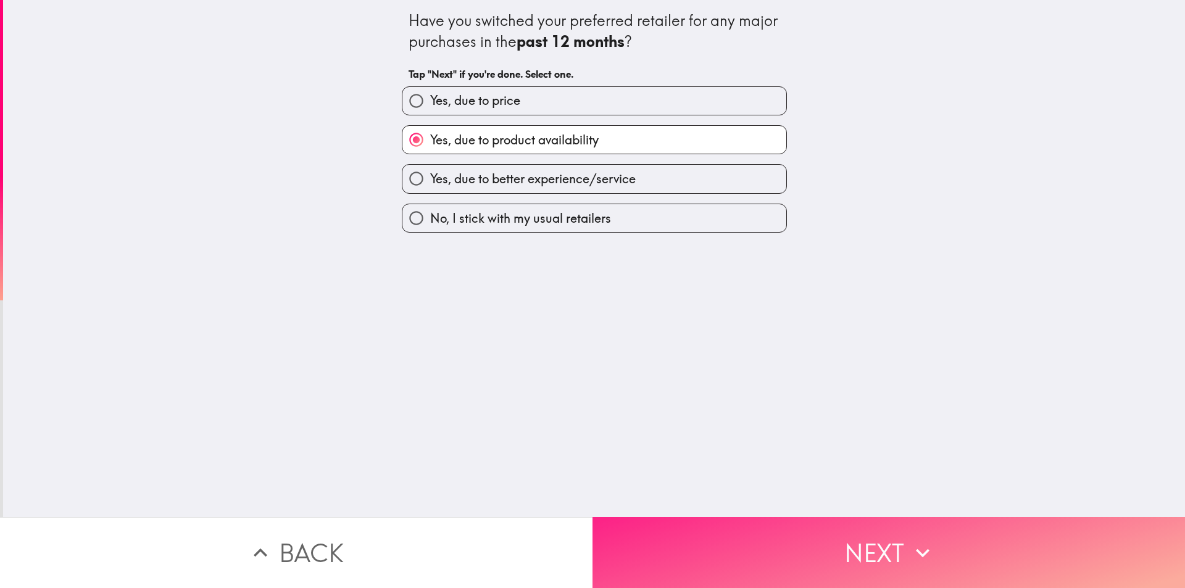
drag, startPoint x: 730, startPoint y: 530, endPoint x: 736, endPoint y: 540, distance: 12.2
click at [736, 540] on span "button" at bounding box center [889, 552] width 593 height 71
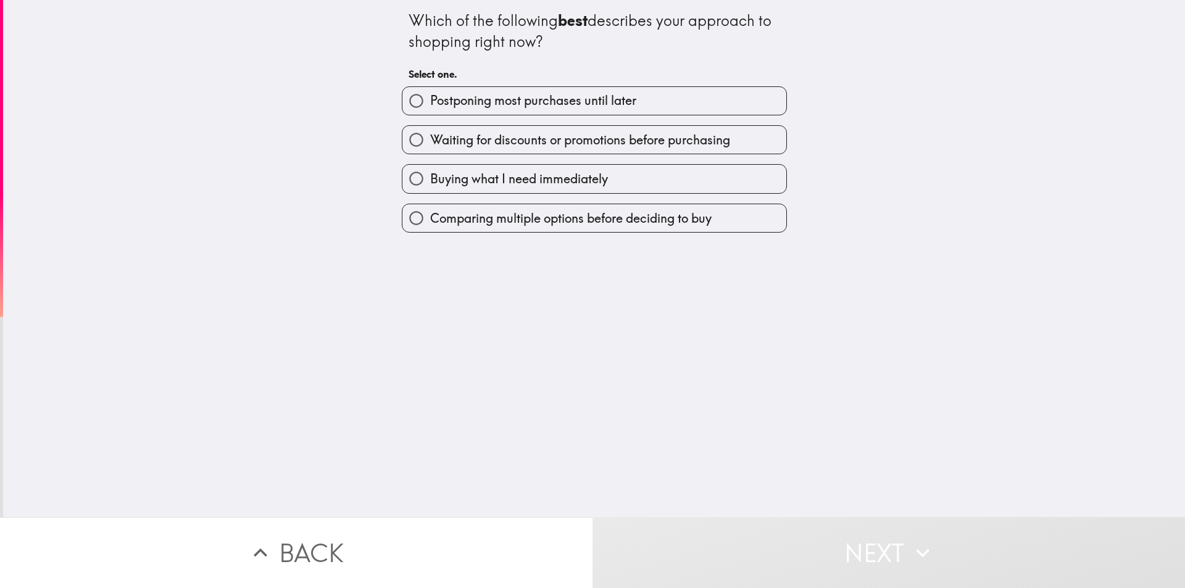
click at [409, 139] on input "Waiting for discounts or promotions before purchasing" at bounding box center [417, 140] width 28 height 28
radio input "true"
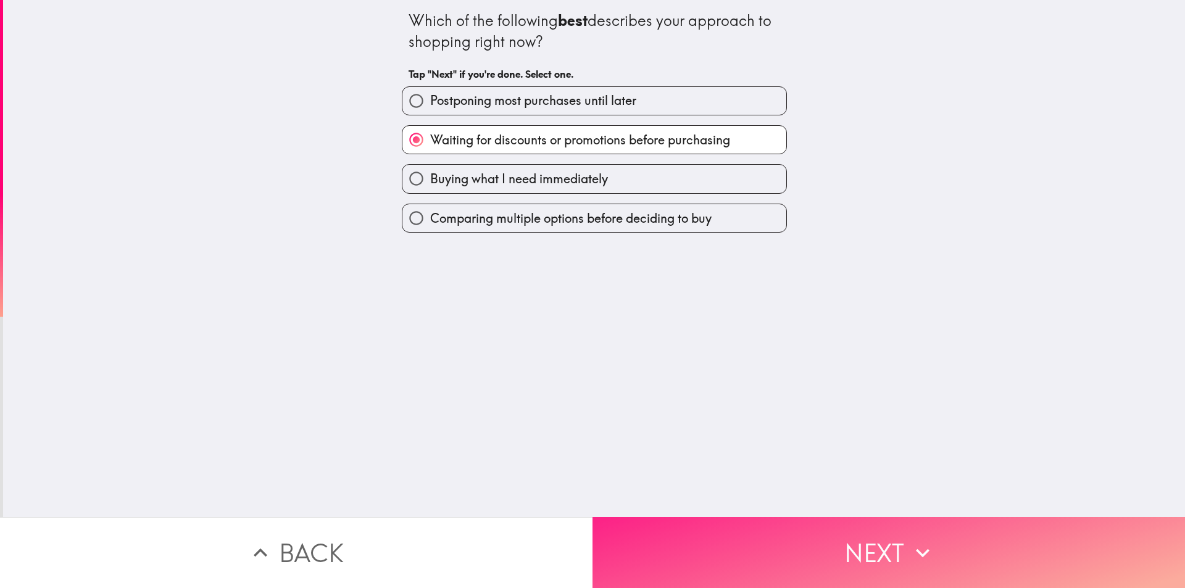
click at [807, 538] on span "button" at bounding box center [889, 552] width 593 height 71
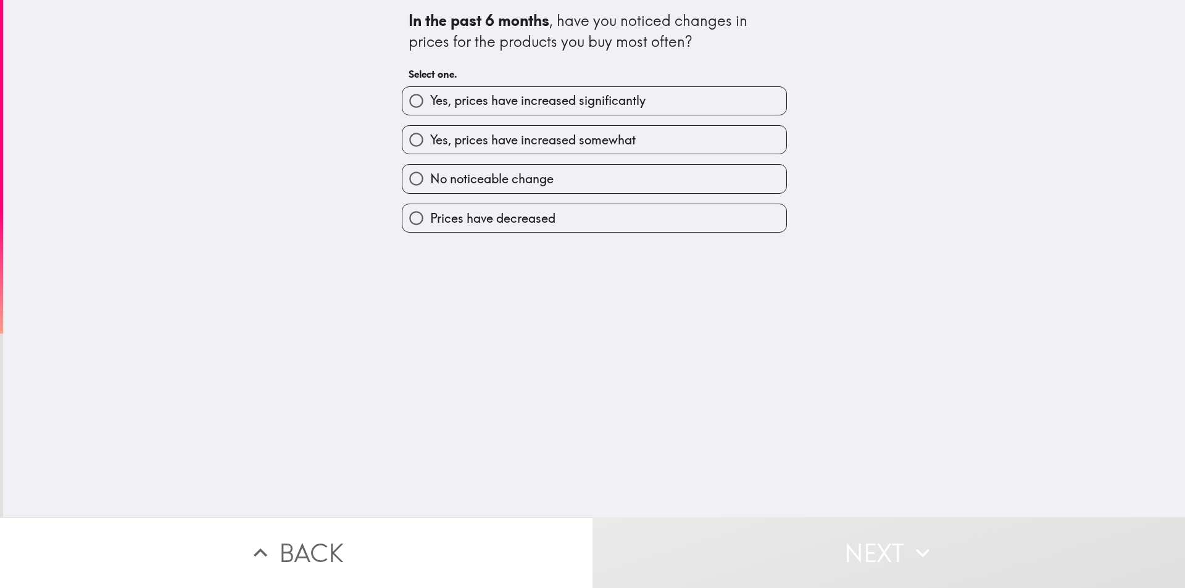
click at [413, 103] on input "Yes, prices have increased significantly" at bounding box center [417, 101] width 28 height 28
radio input "true"
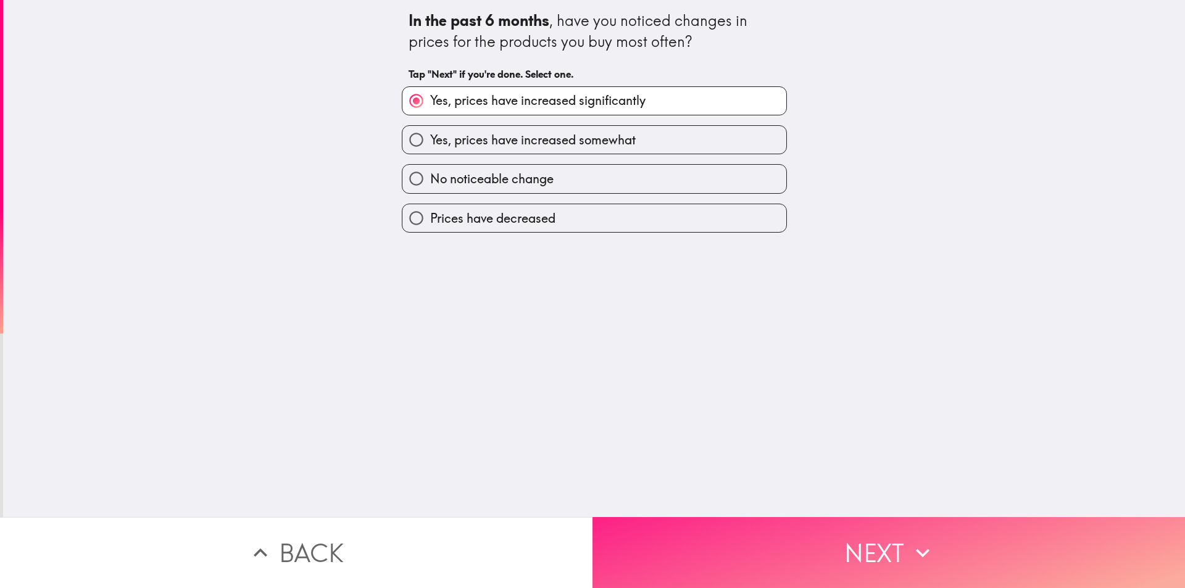
click at [739, 527] on span "button" at bounding box center [889, 552] width 593 height 71
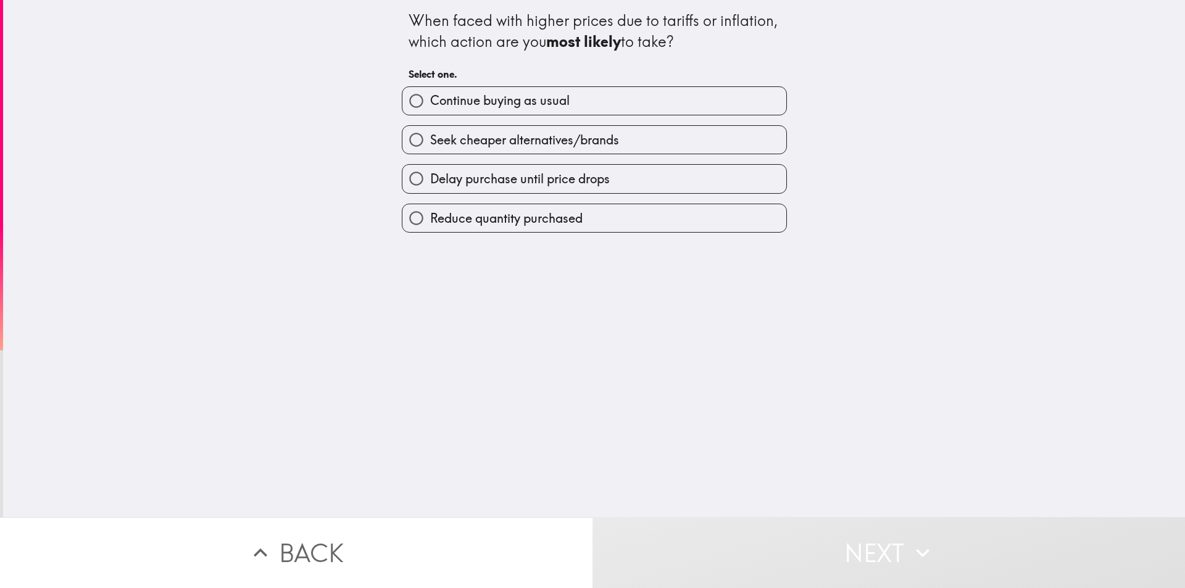
click at [406, 142] on input "Seek cheaper alternatives/brands" at bounding box center [417, 140] width 28 height 28
radio input "true"
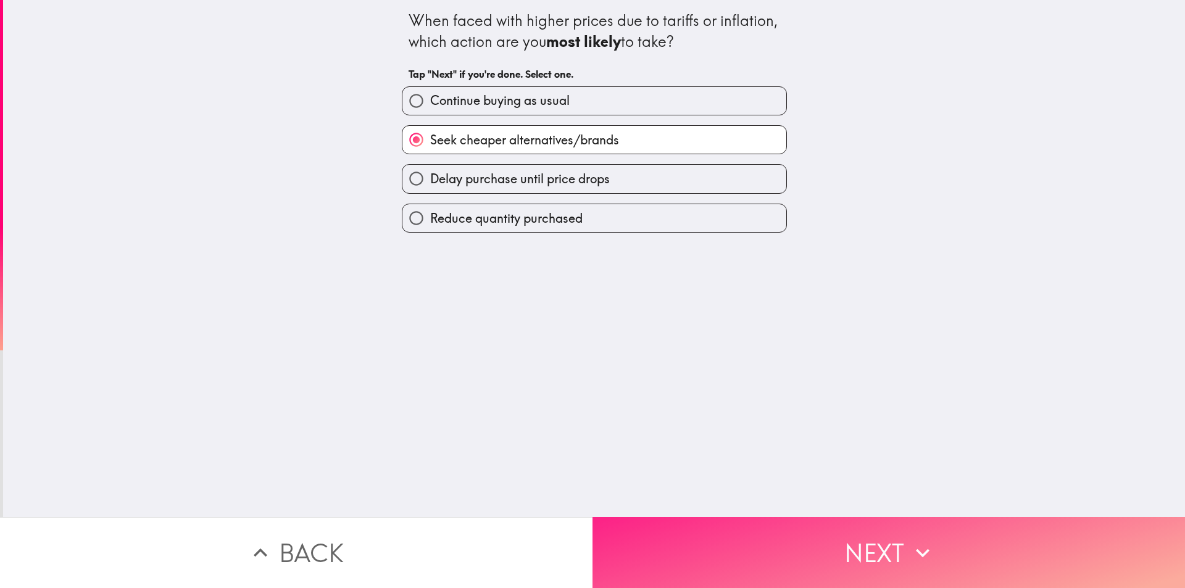
click at [753, 560] on span "button" at bounding box center [889, 552] width 593 height 71
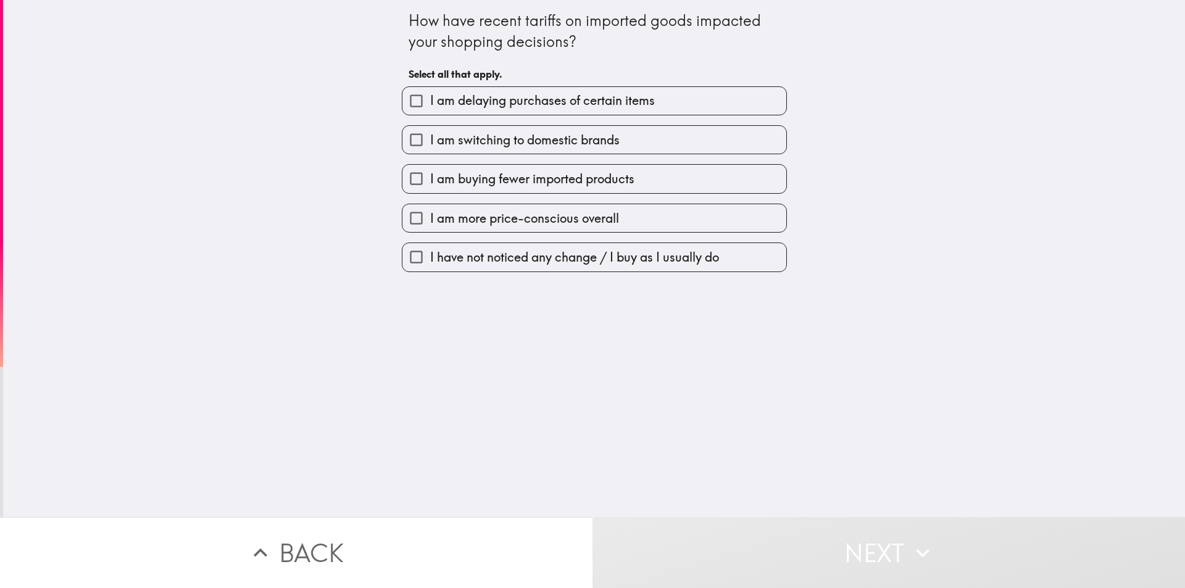
click at [406, 96] on input "I am delaying purchases of certain items" at bounding box center [417, 101] width 28 height 28
checkbox input "true"
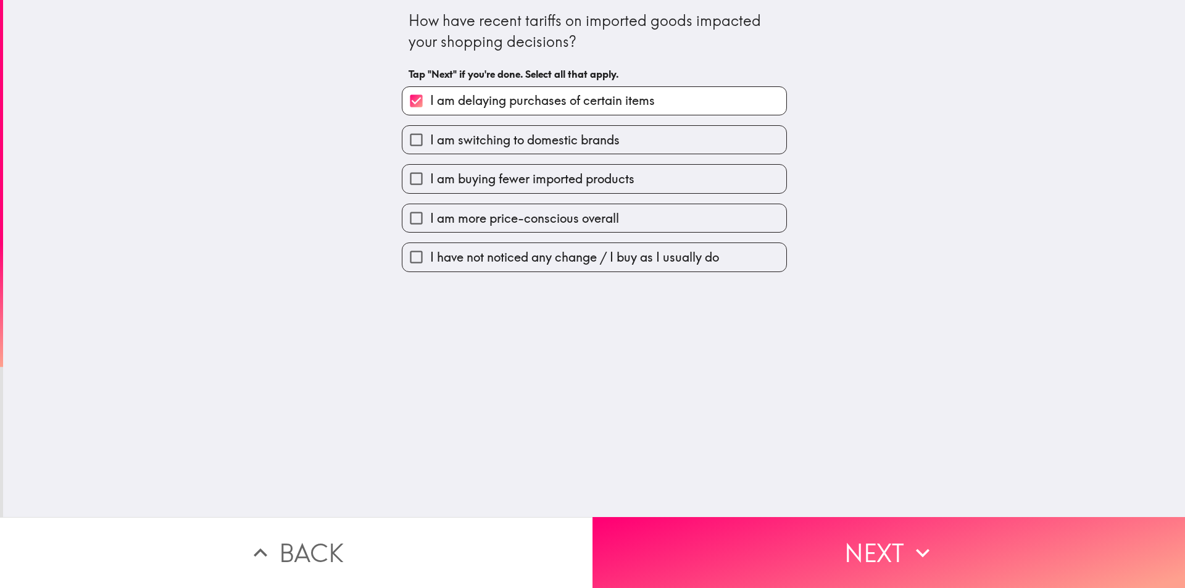
click at [406, 184] on input "I am buying fewer imported products" at bounding box center [417, 179] width 28 height 28
checkbox input "true"
click at [406, 219] on input "I am more price-conscious overall" at bounding box center [417, 218] width 28 height 28
checkbox input "true"
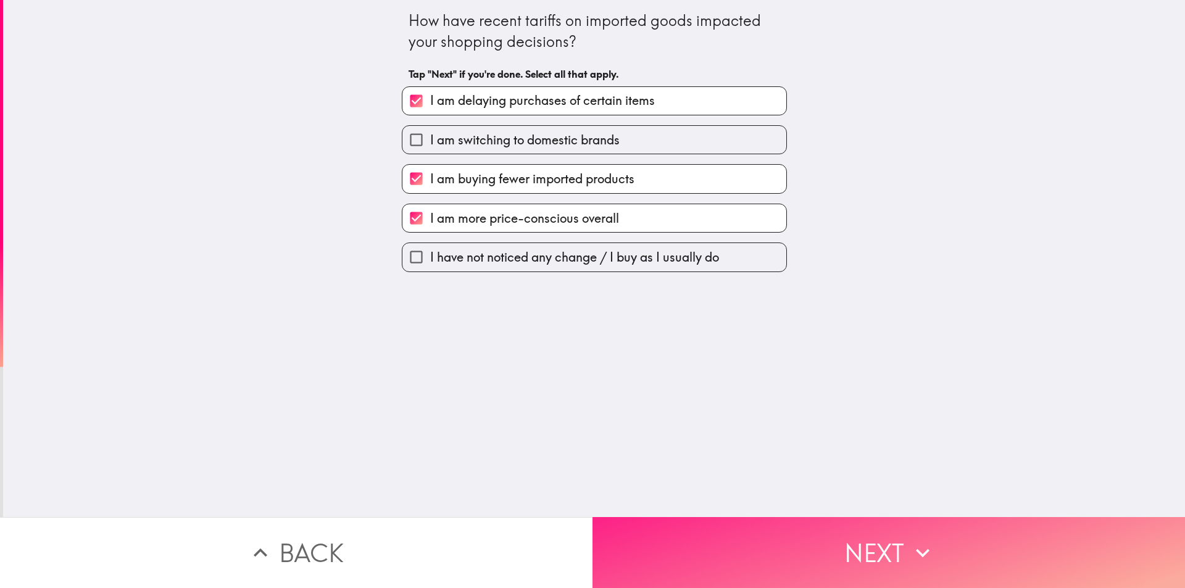
click at [763, 538] on span "button" at bounding box center [889, 552] width 593 height 71
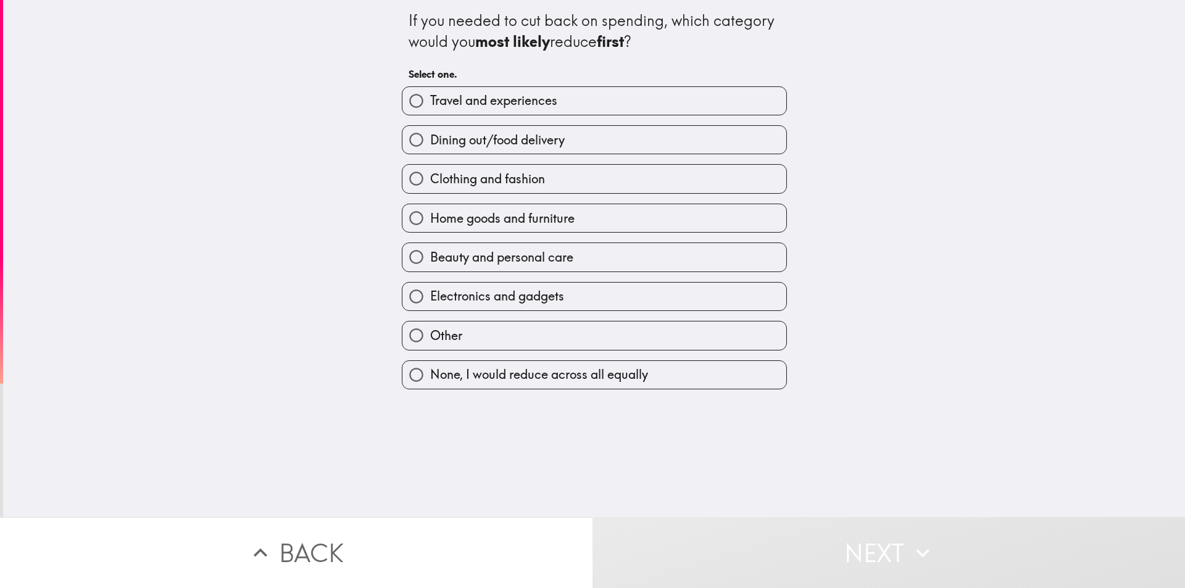
click at [406, 220] on input "Home goods and furniture" at bounding box center [417, 218] width 28 height 28
radio input "true"
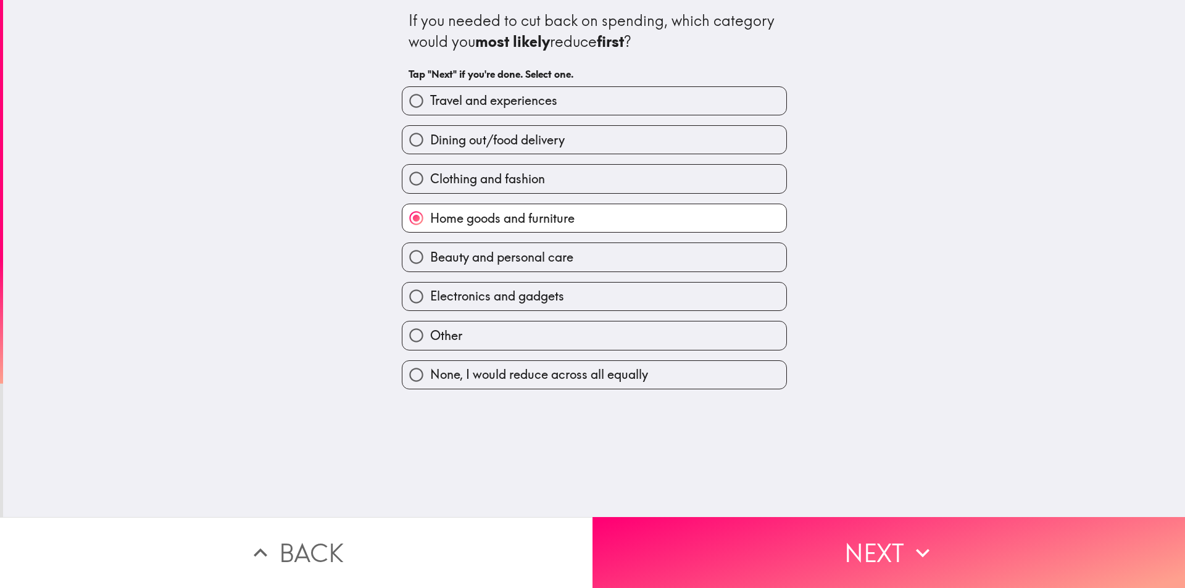
click at [403, 137] on input "Dining out/food delivery" at bounding box center [417, 140] width 28 height 28
radio input "true"
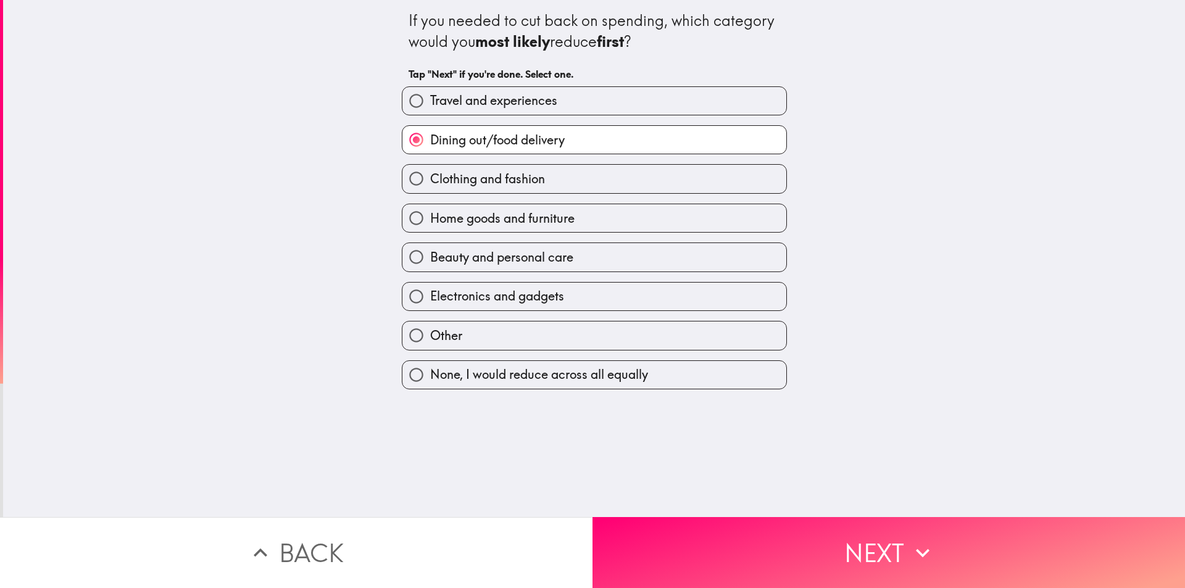
click at [404, 256] on input "Beauty and personal care" at bounding box center [417, 257] width 28 height 28
radio input "true"
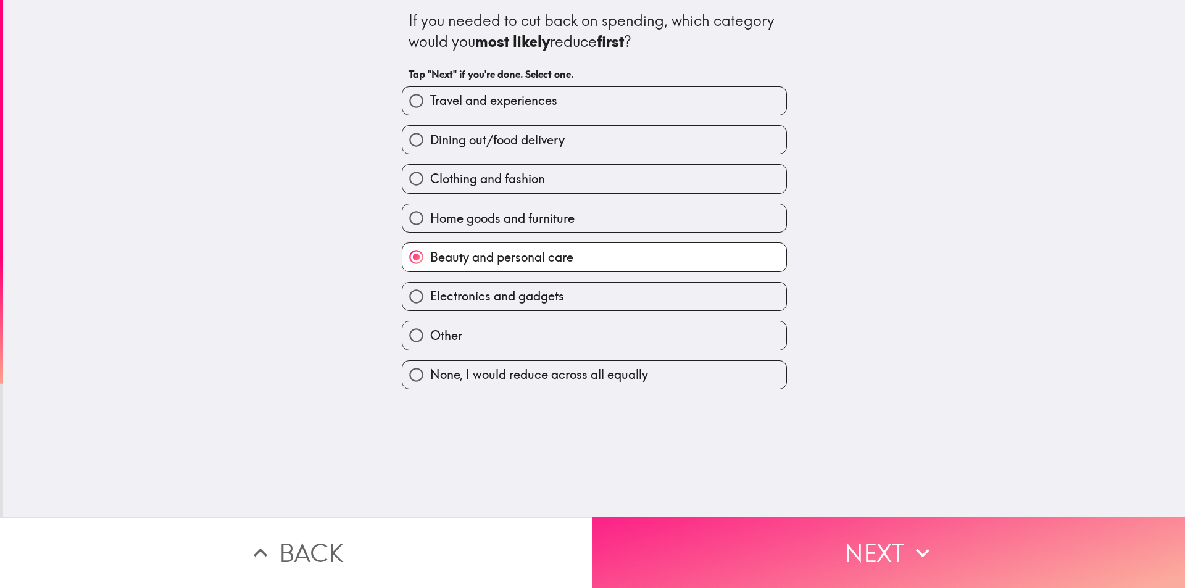
click at [761, 551] on span "button" at bounding box center [889, 552] width 593 height 71
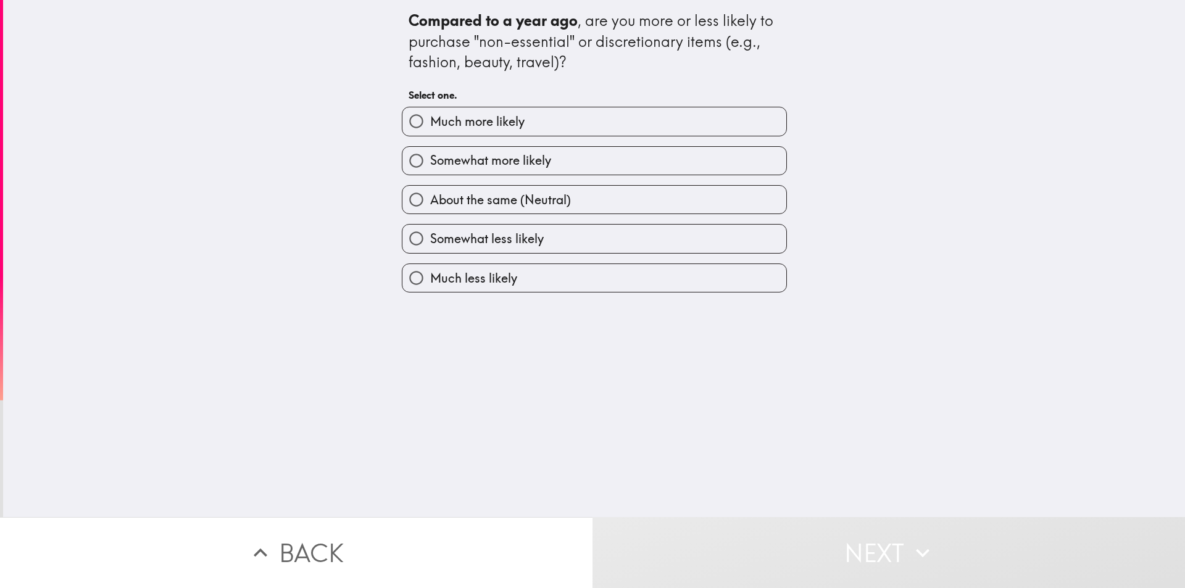
click at [411, 162] on input "Somewhat more likely" at bounding box center [417, 161] width 28 height 28
radio input "true"
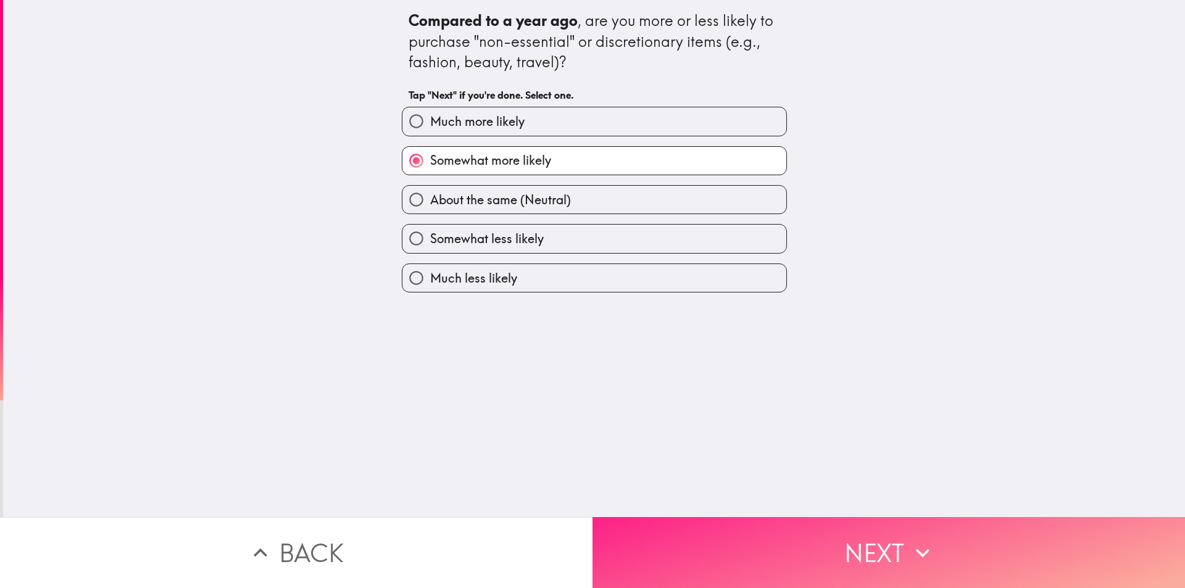
click at [803, 542] on span "button" at bounding box center [889, 552] width 593 height 71
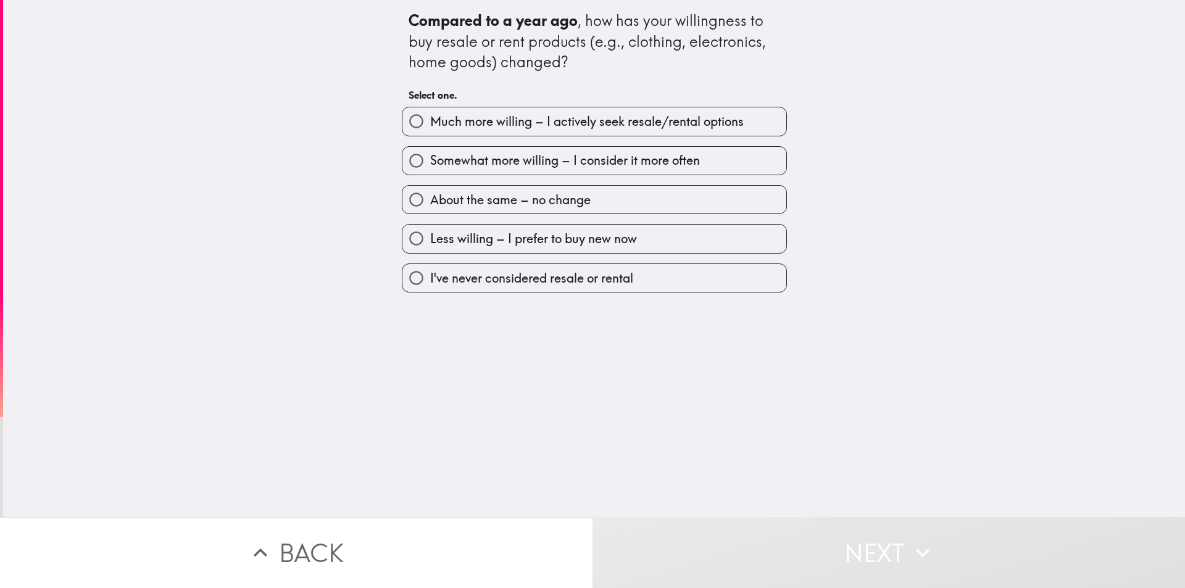
click at [407, 165] on input "Somewhat more willing – I consider it more often" at bounding box center [417, 161] width 28 height 28
radio input "true"
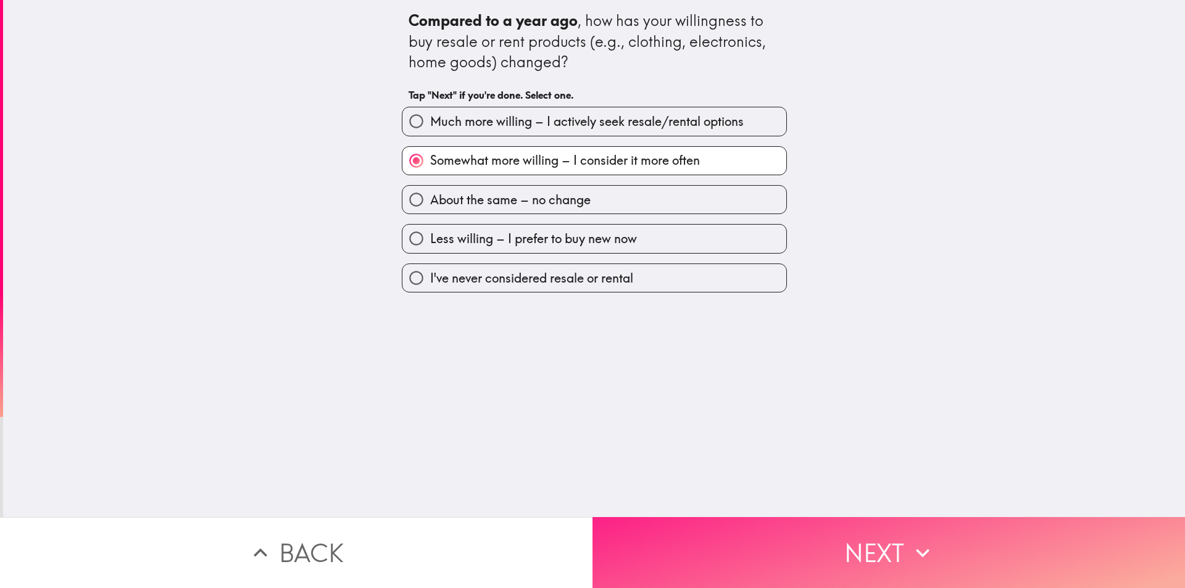
click at [721, 548] on span "button" at bounding box center [889, 552] width 593 height 71
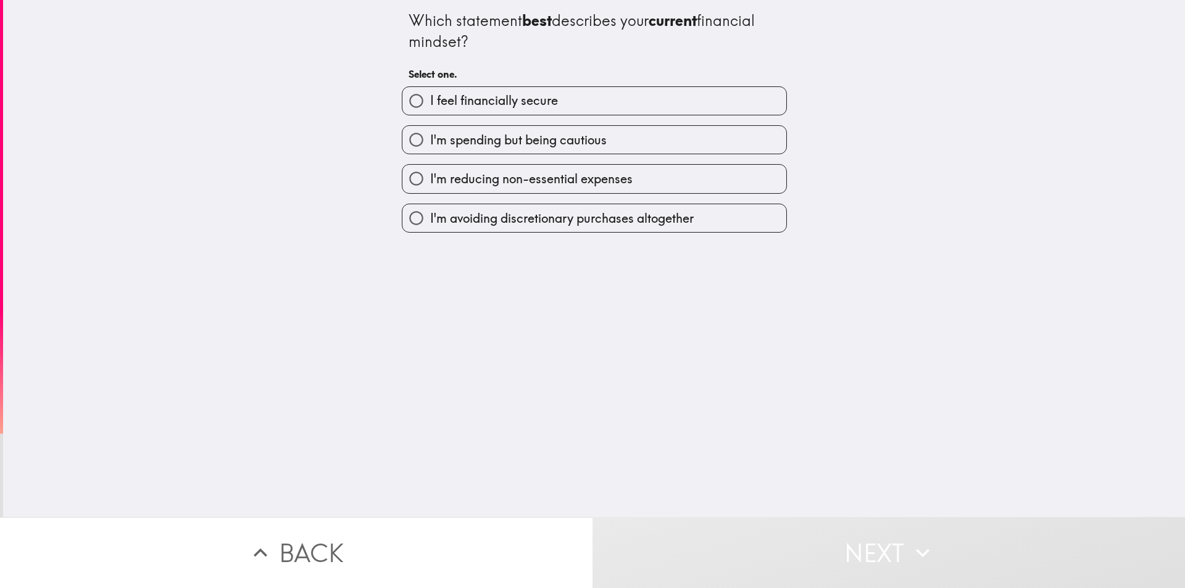
click at [406, 101] on input "I feel financially secure" at bounding box center [417, 101] width 28 height 28
radio input "true"
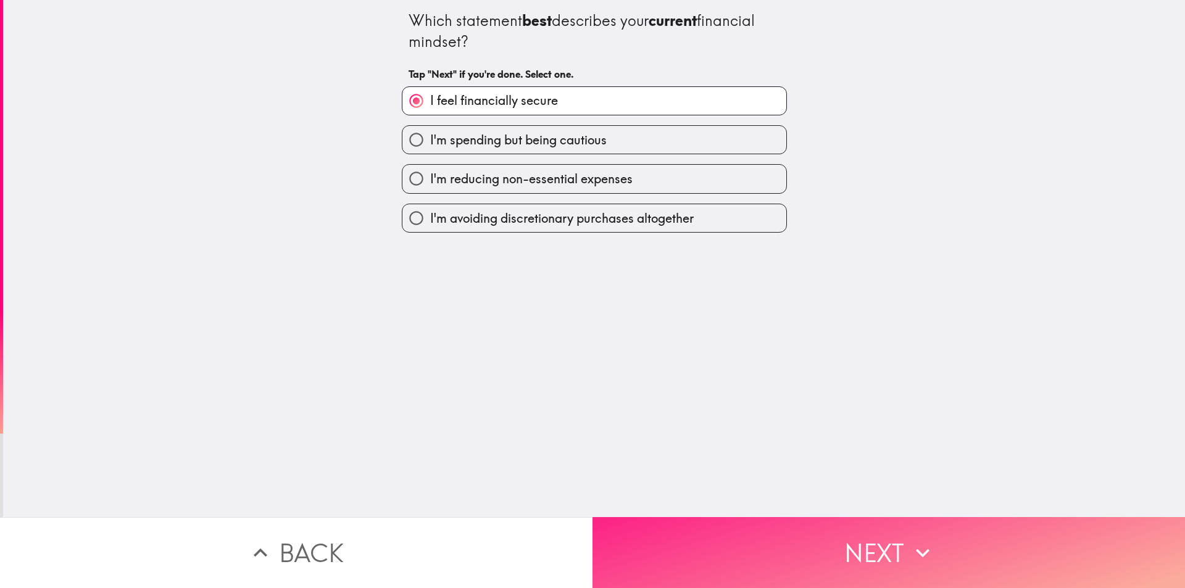
click at [733, 525] on span "button" at bounding box center [889, 552] width 593 height 71
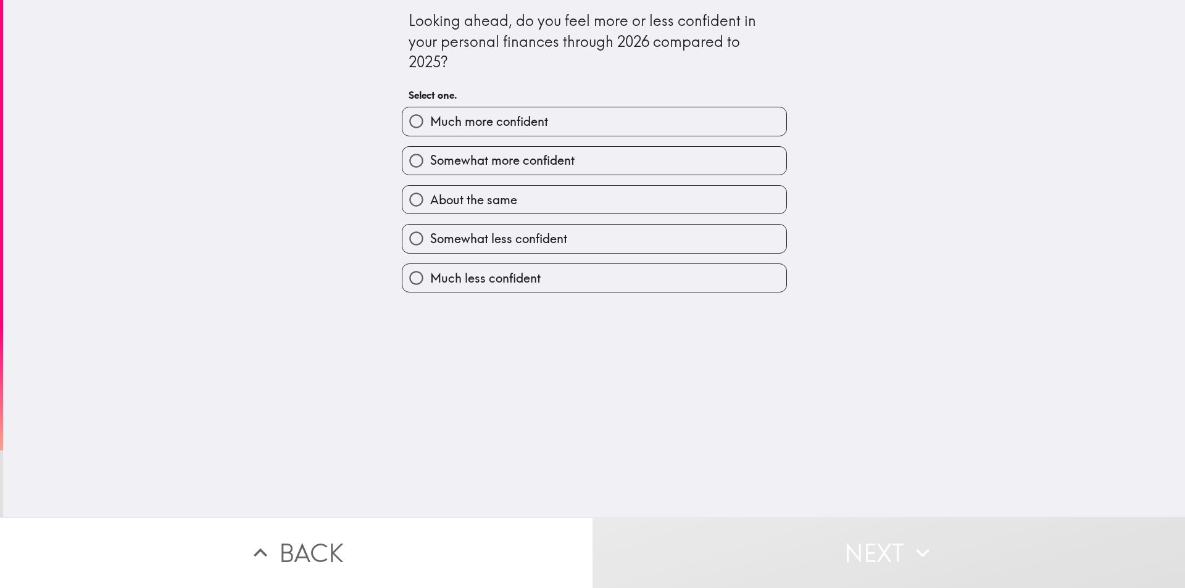
click at [425, 161] on span "button" at bounding box center [595, 161] width 384 height 28
click at [403, 164] on input "Somewhat more confident" at bounding box center [417, 161] width 28 height 28
radio input "true"
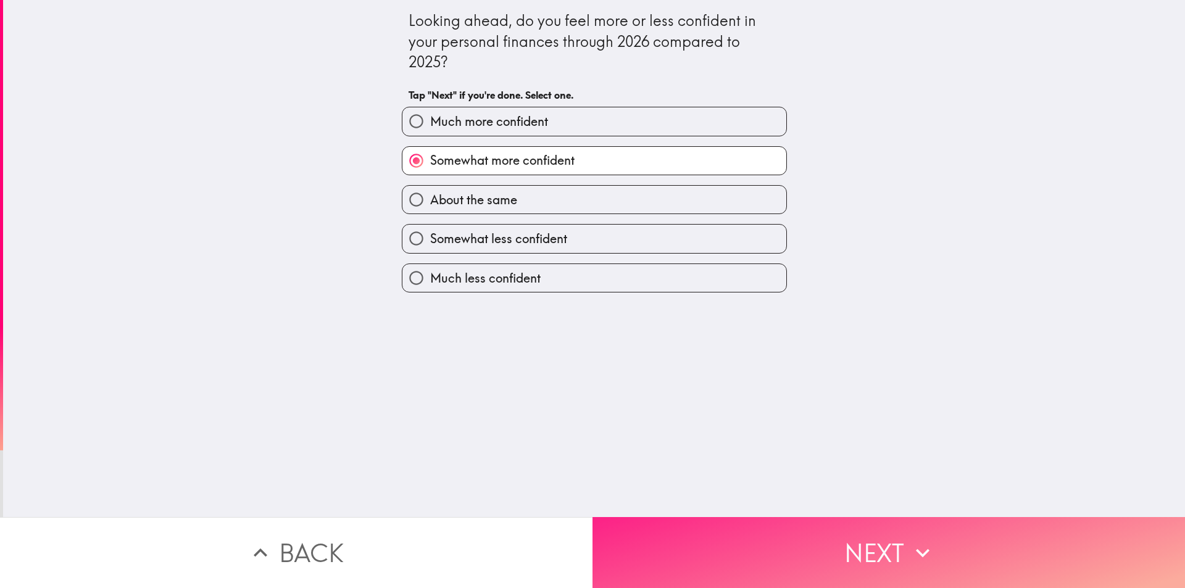
click at [725, 552] on span "button" at bounding box center [889, 552] width 593 height 71
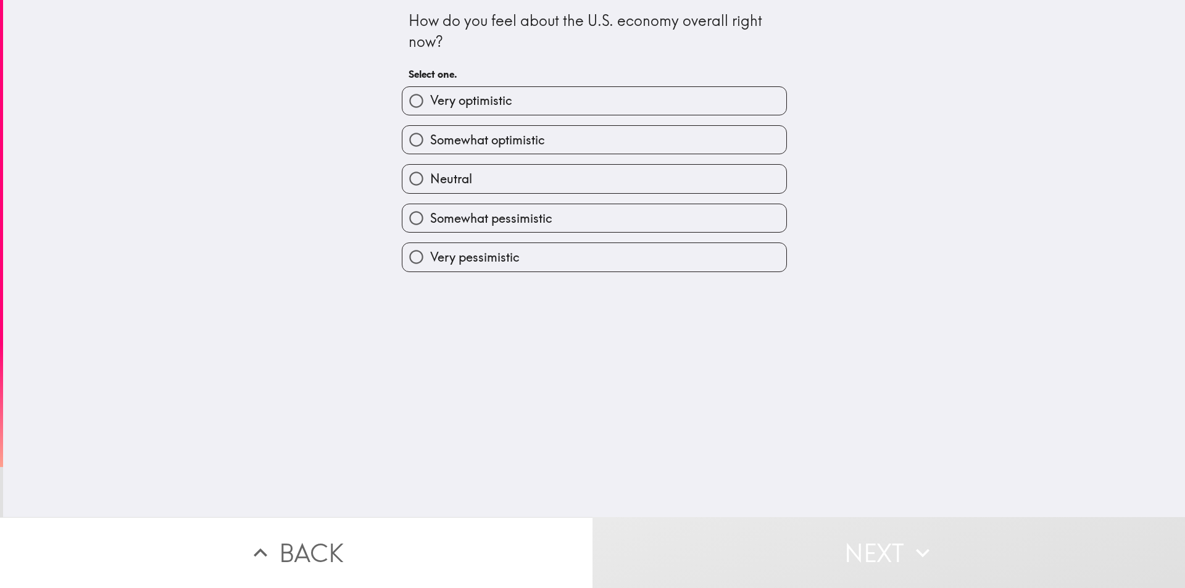
click at [418, 144] on input "Somewhat optimistic" at bounding box center [417, 140] width 28 height 28
radio input "true"
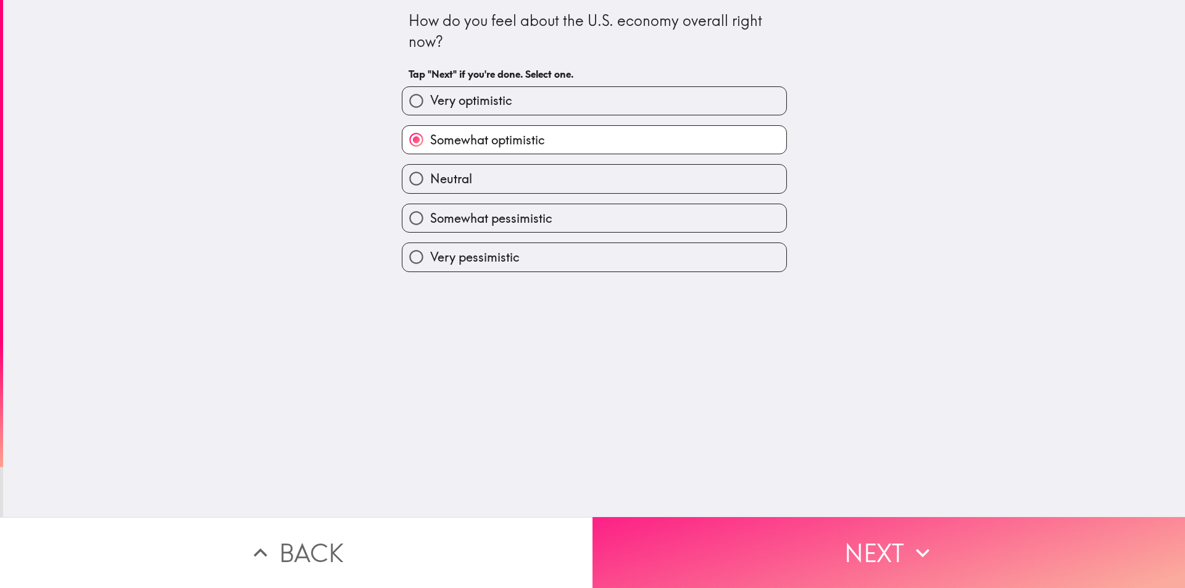
click at [738, 532] on span "button" at bounding box center [889, 552] width 593 height 71
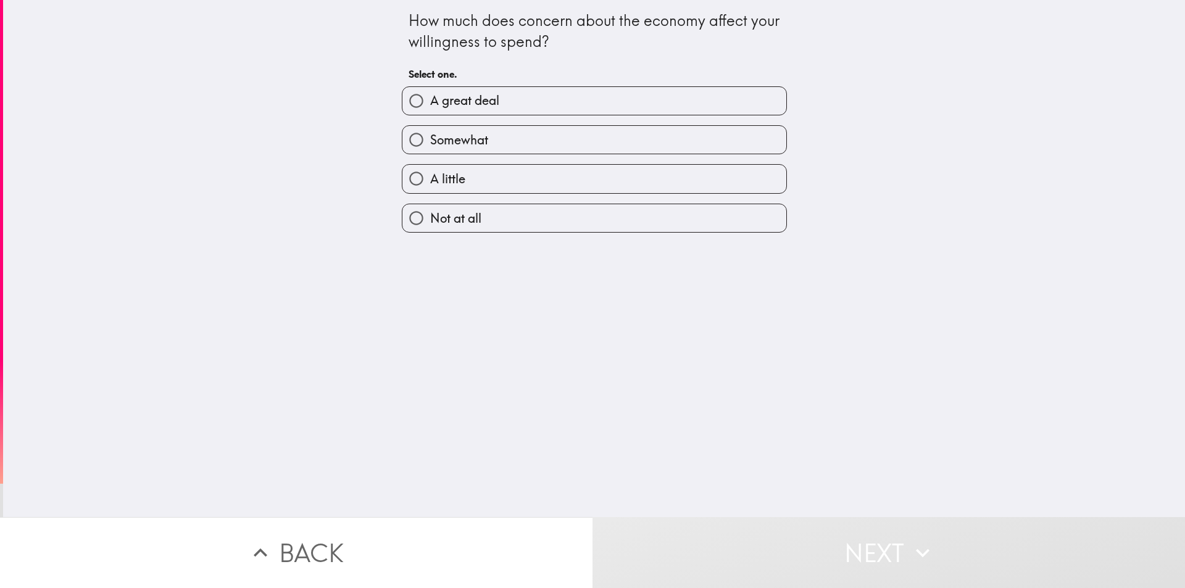
click at [440, 139] on span "button" at bounding box center [595, 140] width 384 height 28
click at [403, 135] on input "Somewhat" at bounding box center [417, 140] width 28 height 28
radio input "true"
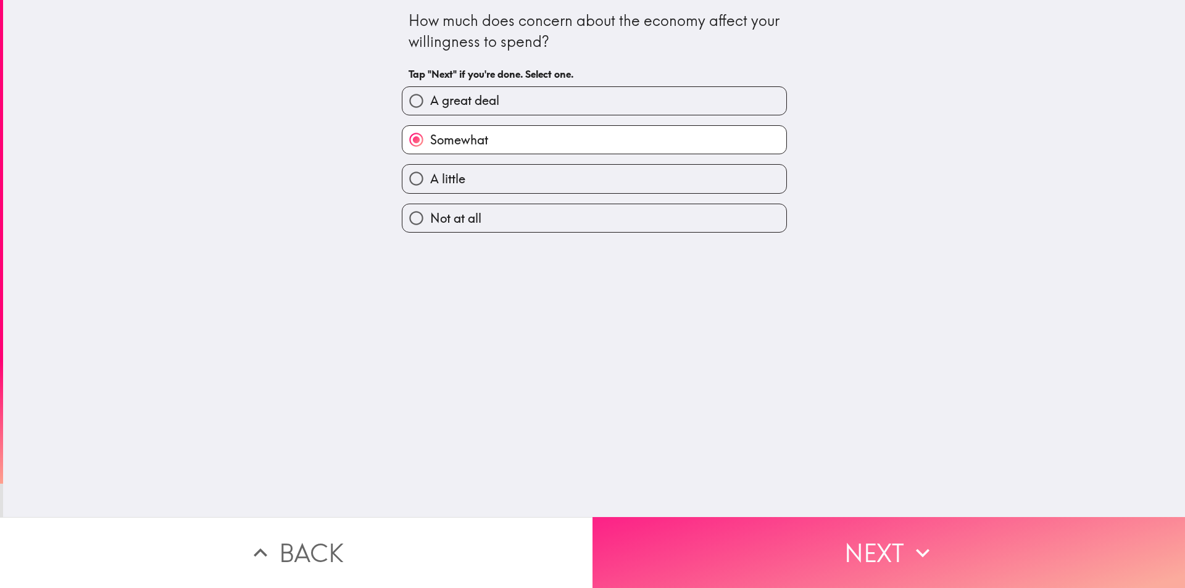
click at [751, 530] on span "button" at bounding box center [889, 552] width 593 height 71
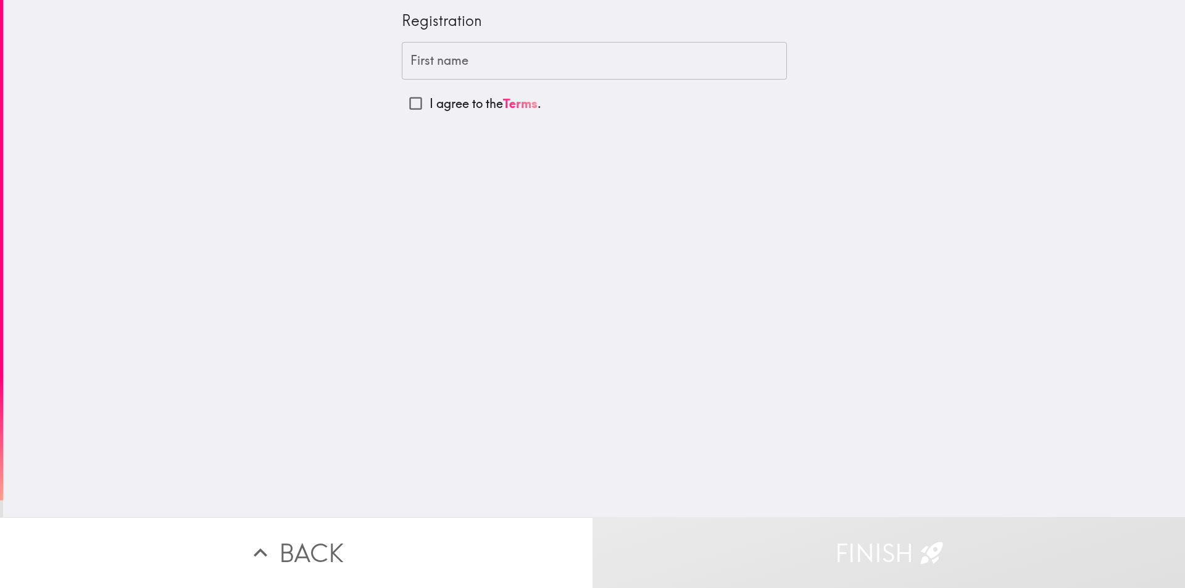
click at [435, 65] on label "First name" at bounding box center [440, 61] width 58 height 18
click at [435, 65] on input "First name" at bounding box center [594, 61] width 385 height 38
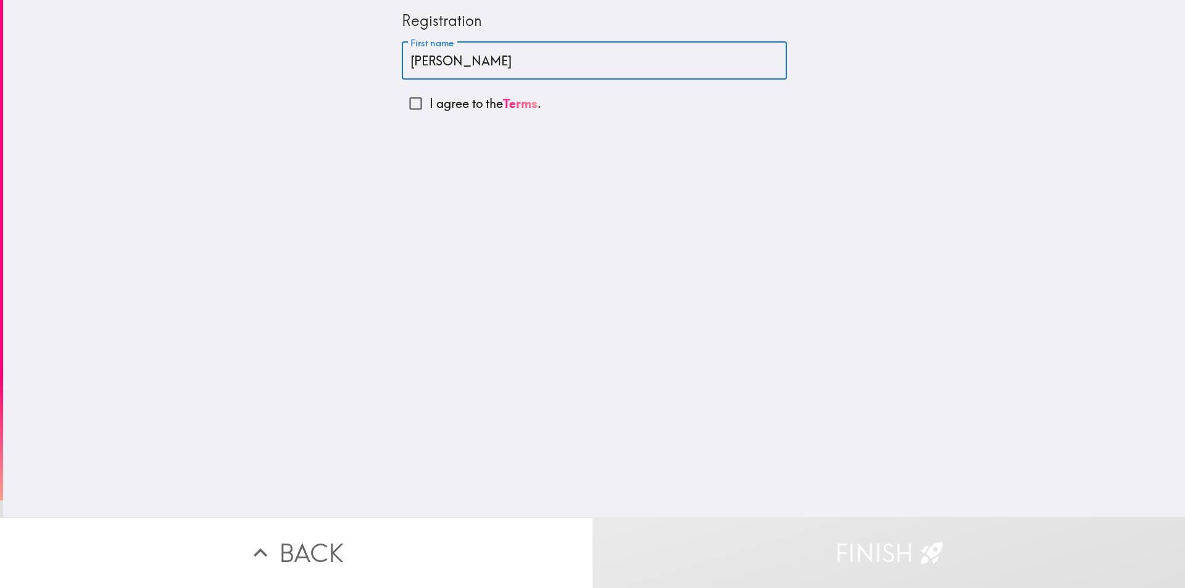
type input "[PERSON_NAME]"
click at [407, 99] on input "I agree to the Terms ." at bounding box center [416, 104] width 28 height 28
checkbox input "true"
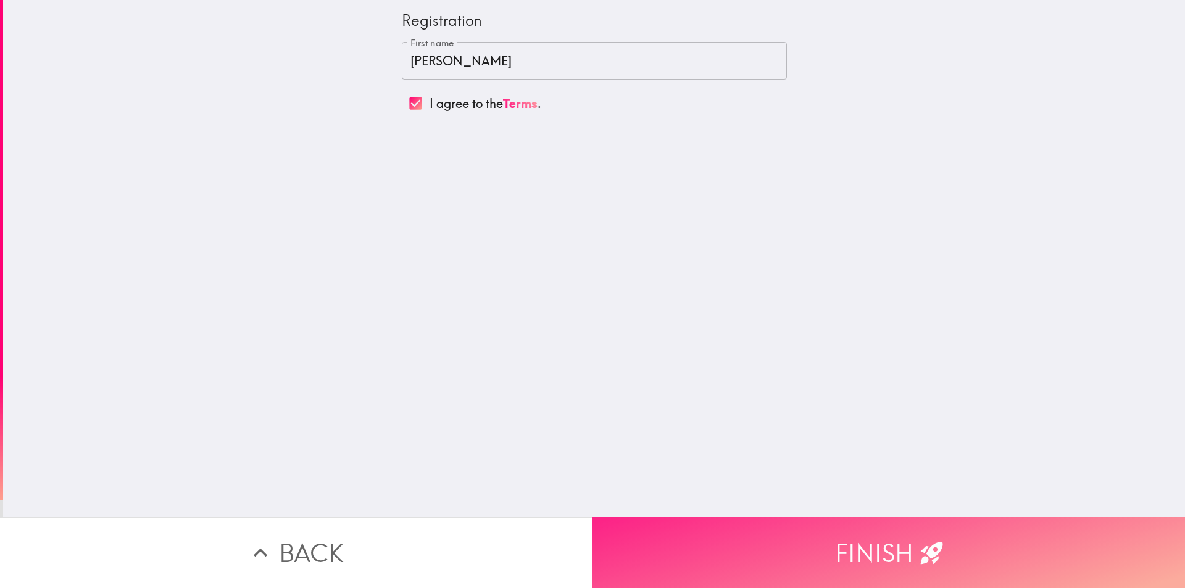
click at [828, 545] on span "button" at bounding box center [889, 552] width 593 height 71
